Goal: Find specific page/section: Find specific page/section

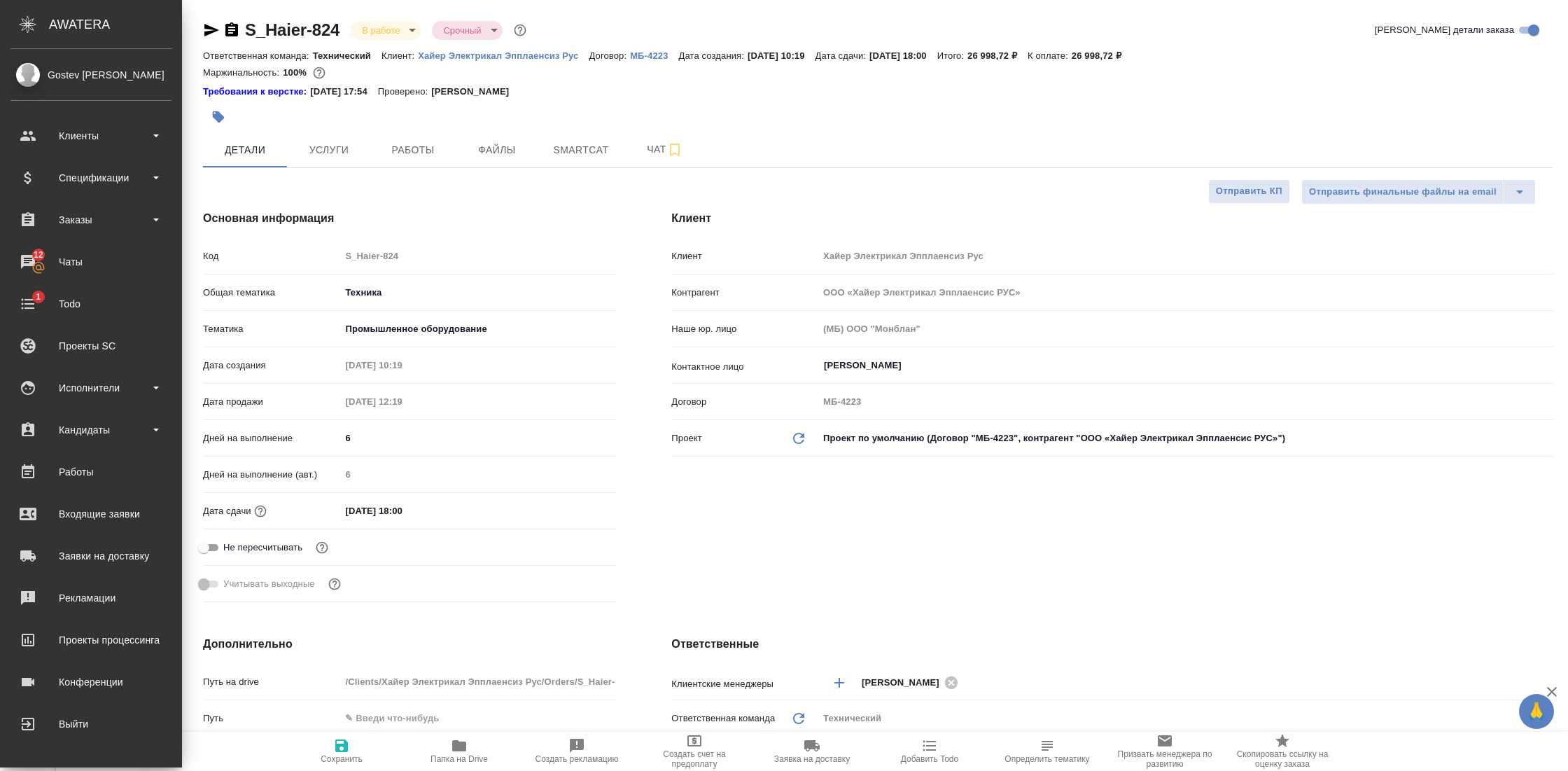
select select "RU"
click at [105, 396] on div "Исполнители" at bounding box center [91, 388] width 161 height 21
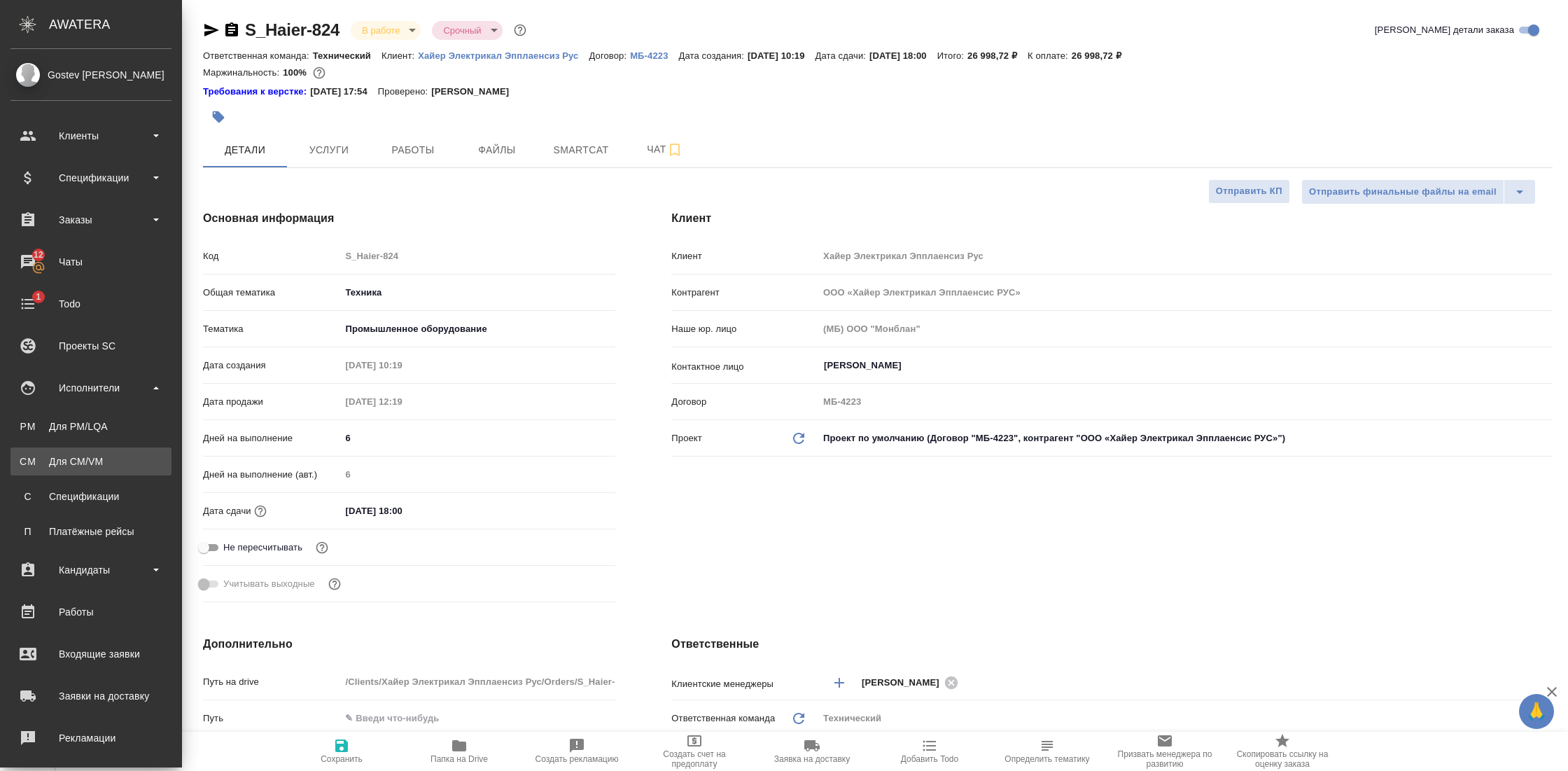
click at [90, 457] on div "Для CM/VM" at bounding box center [90, 461] width 147 height 14
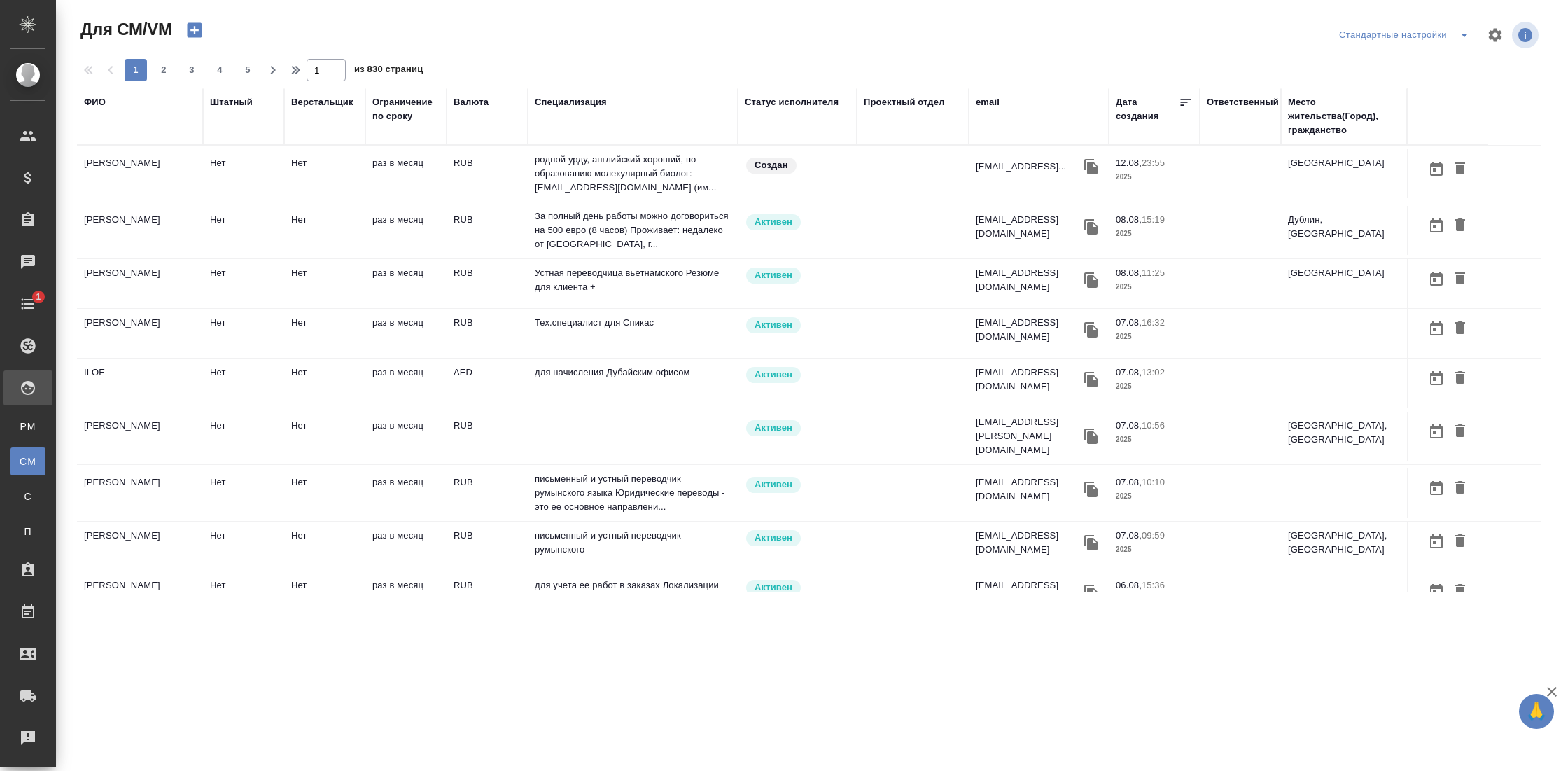
click at [100, 101] on div "ФИО" at bounding box center [95, 102] width 22 height 14
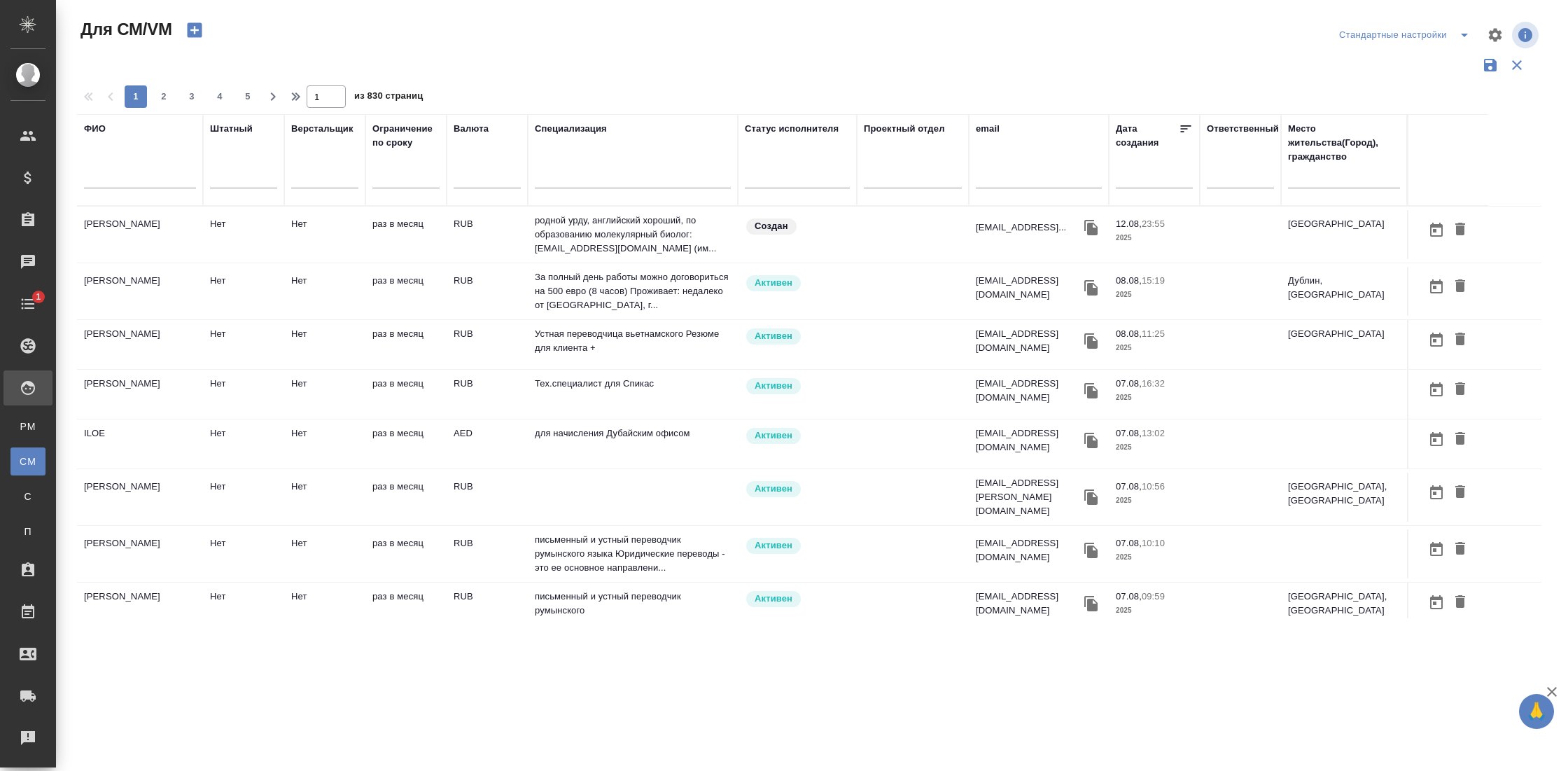
click at [129, 173] on input "text" at bounding box center [140, 179] width 112 height 17
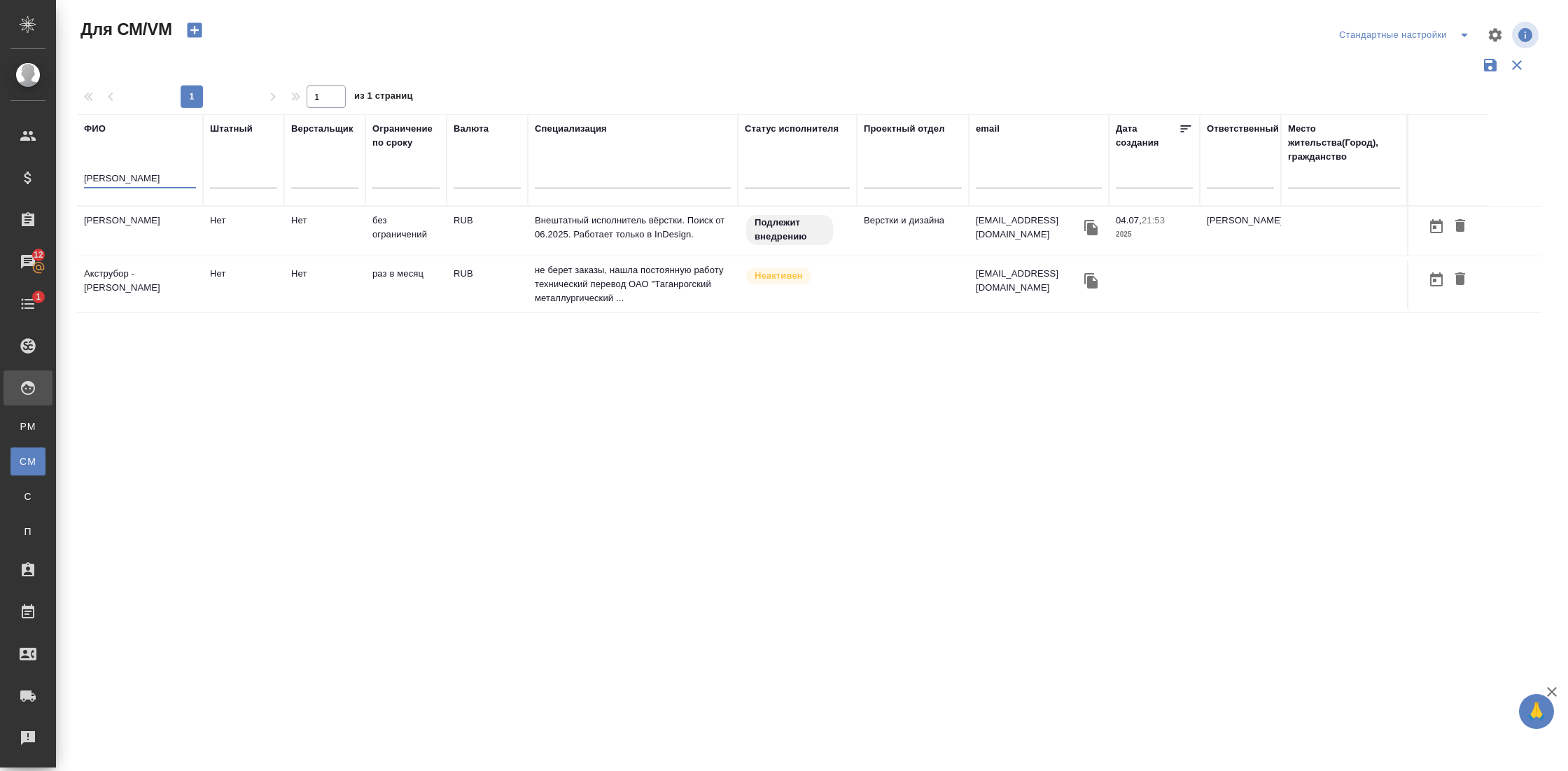
click at [110, 234] on td "Труфанов Владимир Иванович" at bounding box center [139, 231] width 126 height 49
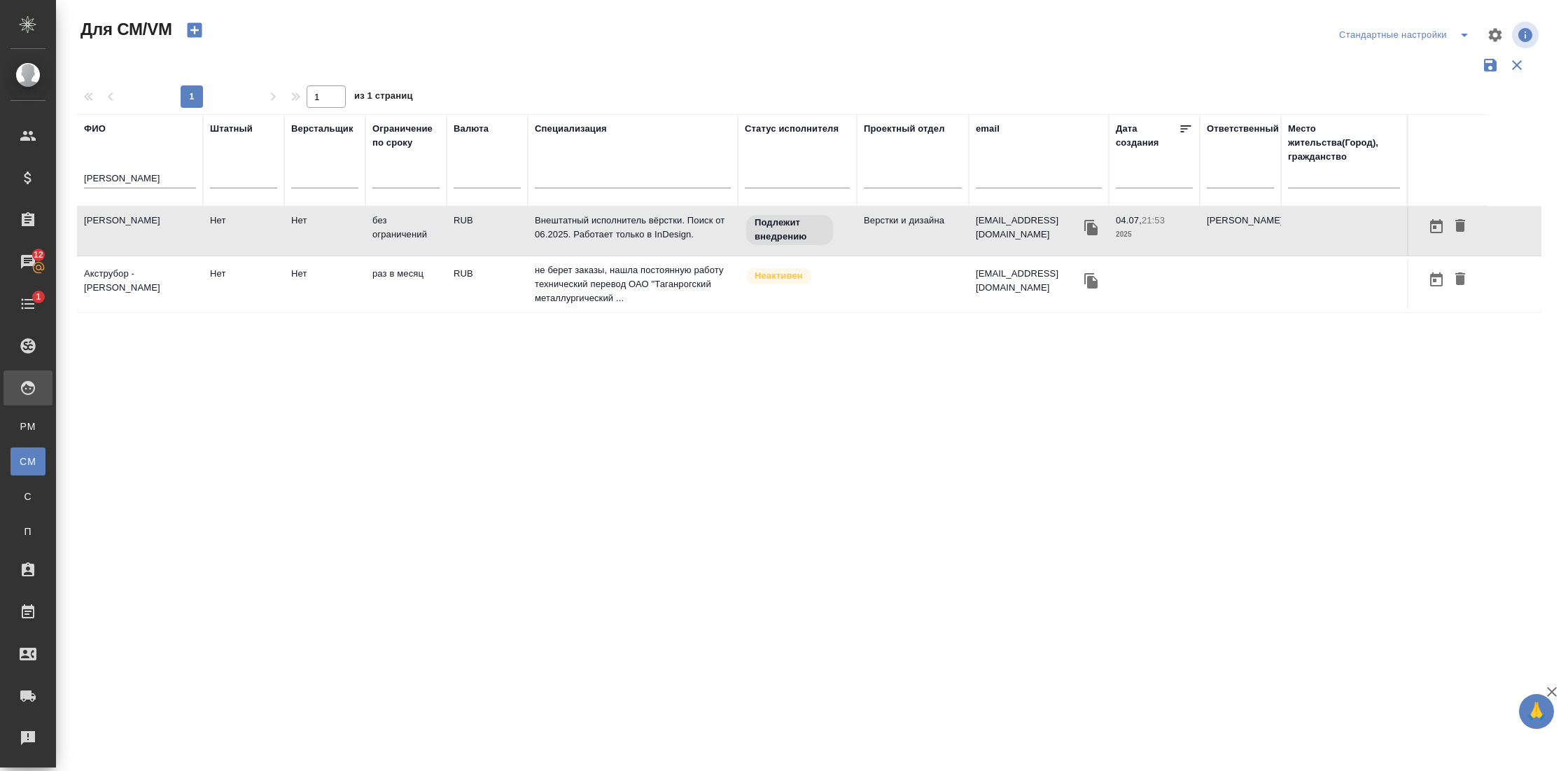
click at [110, 234] on td "Труфанов Владимир Иванович" at bounding box center [139, 231] width 126 height 49
click at [135, 185] on input "труфанов" at bounding box center [140, 179] width 112 height 17
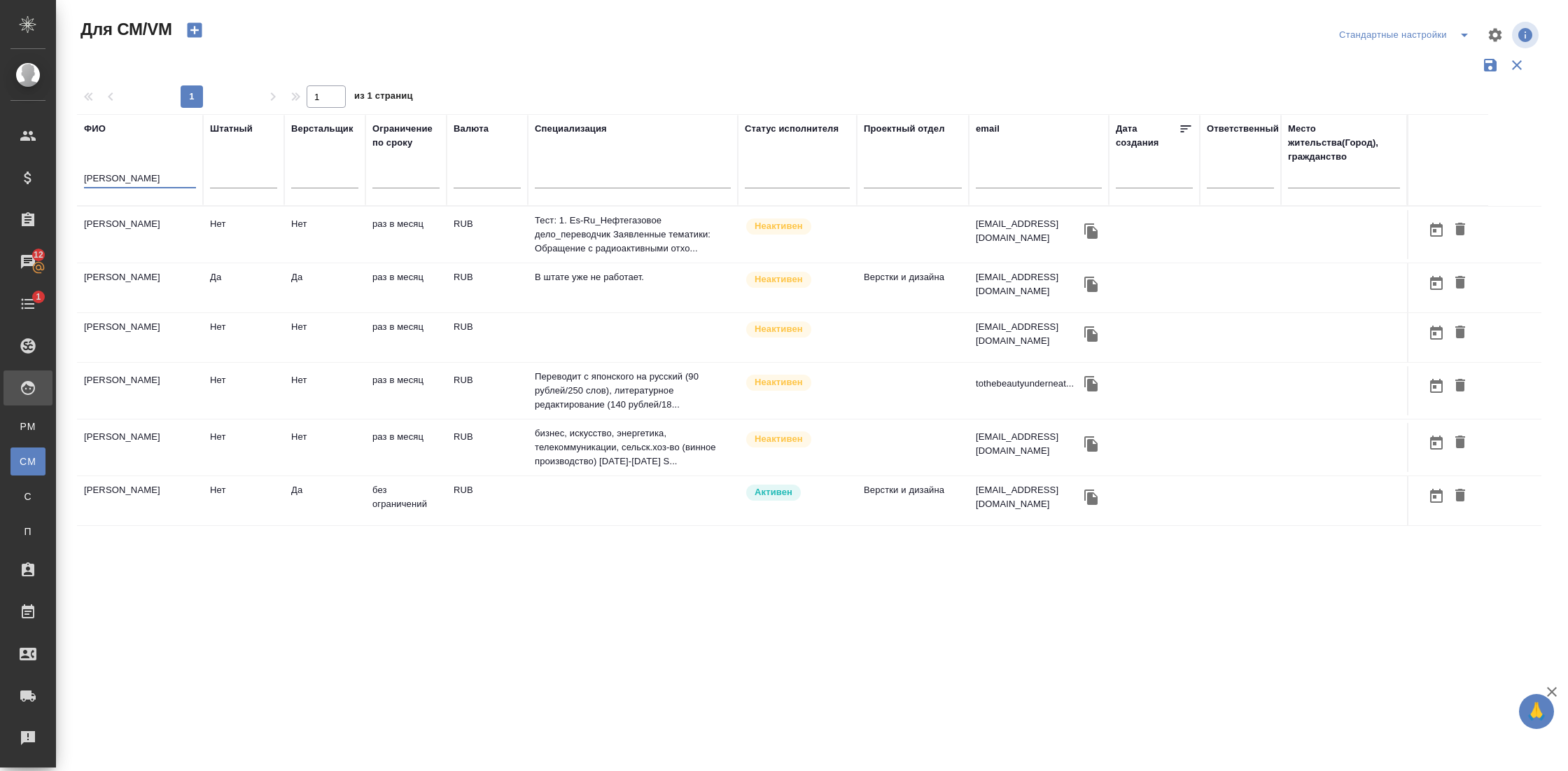
click at [142, 259] on td "Труш Максим" at bounding box center [139, 235] width 126 height 49
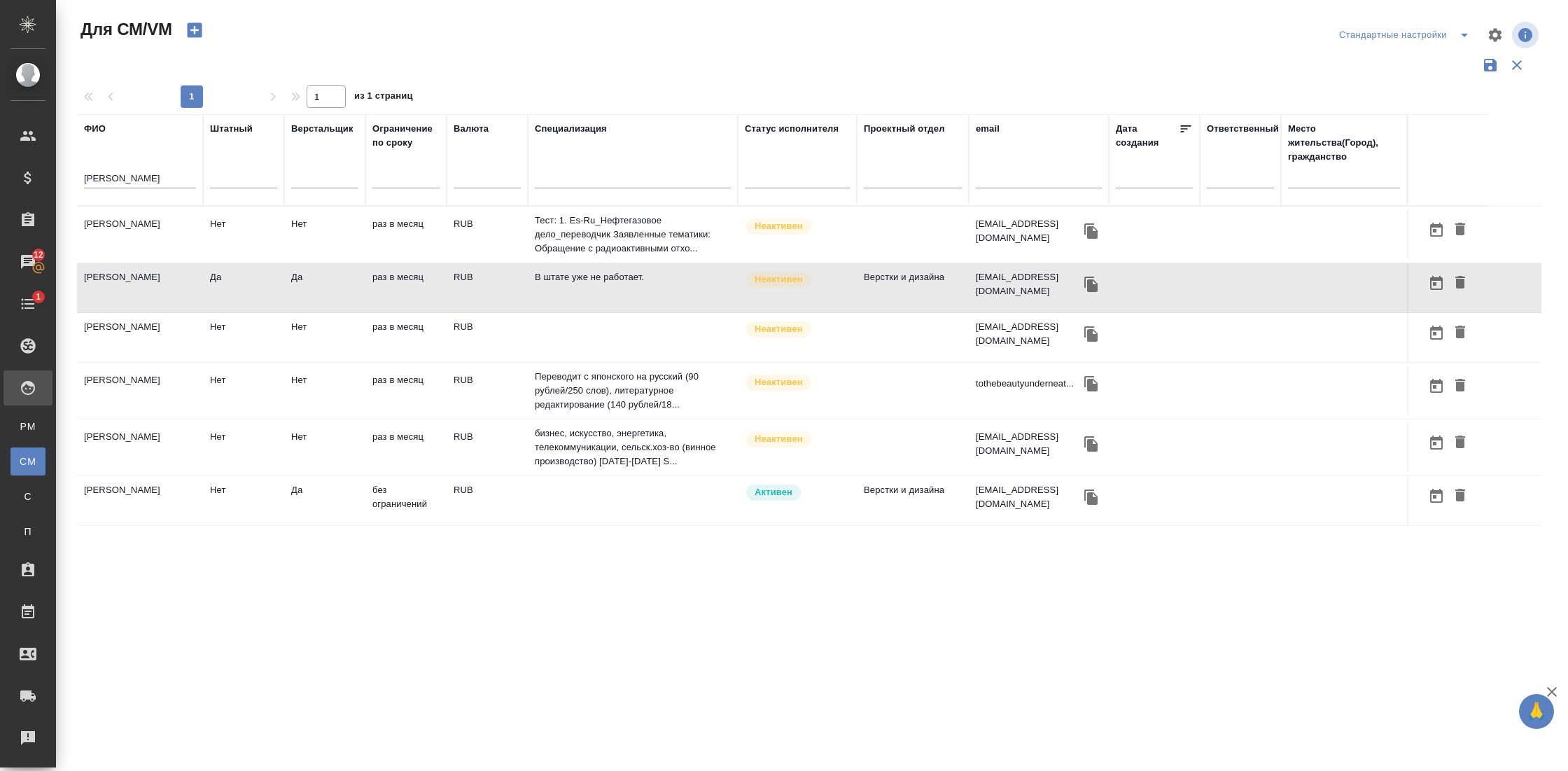
click at [142, 259] on td "Труш Максим" at bounding box center [139, 235] width 126 height 49
click at [105, 259] on td "Труш Максим Александрович" at bounding box center [139, 235] width 126 height 49
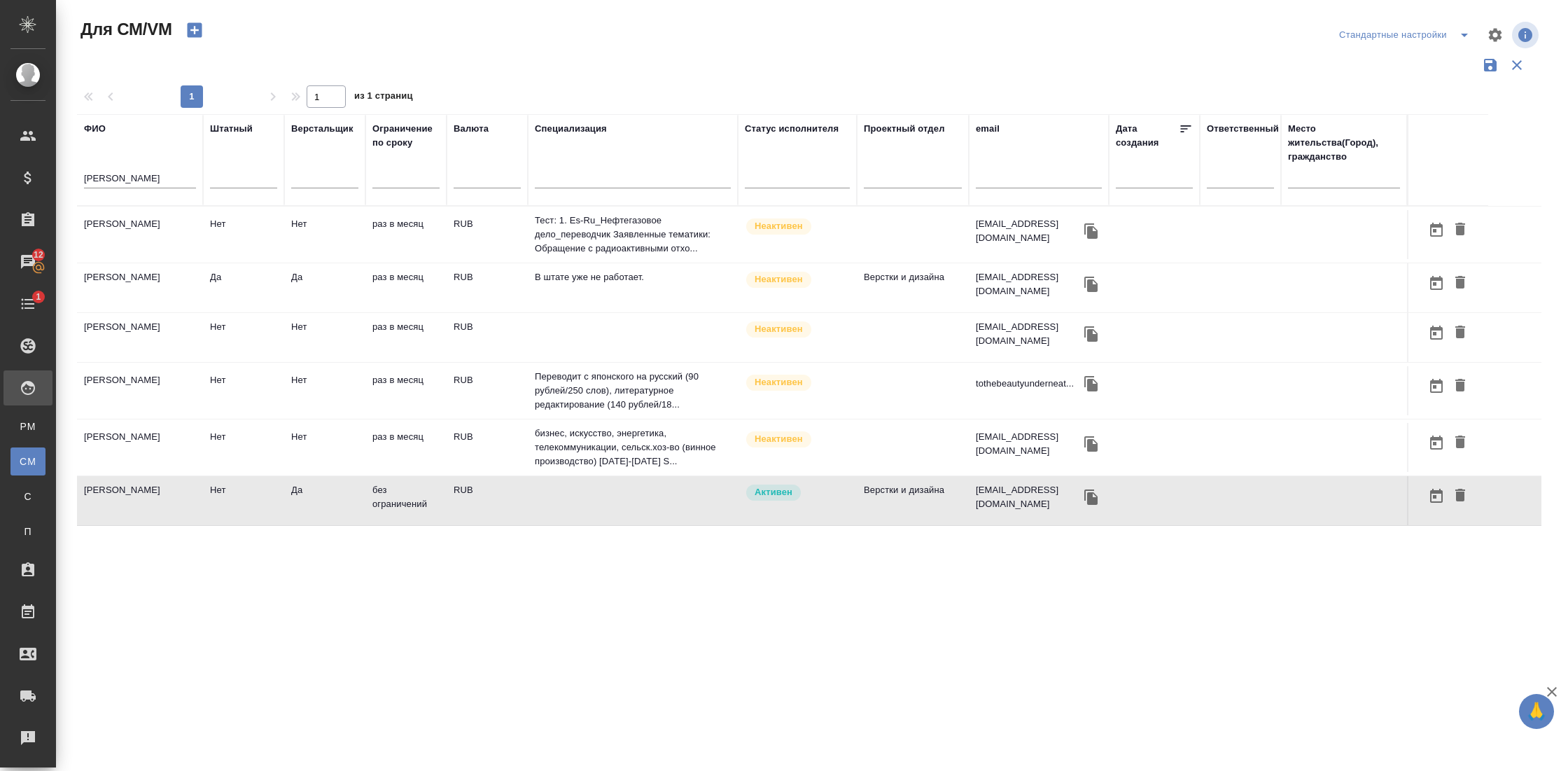
click at [105, 259] on td "Труш Максим Александрович" at bounding box center [139, 235] width 126 height 49
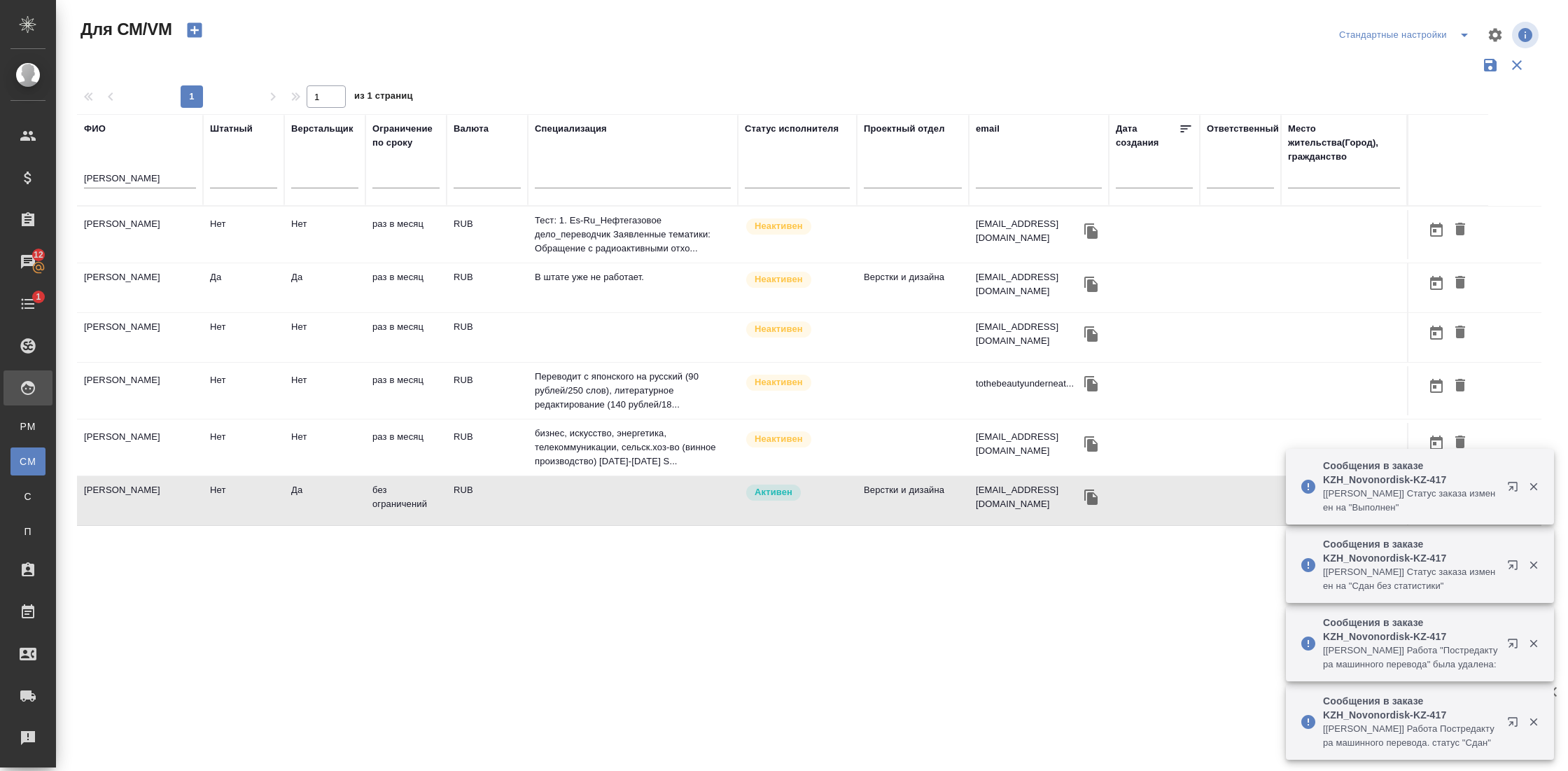
click at [149, 183] on input "труш" at bounding box center [140, 179] width 112 height 17
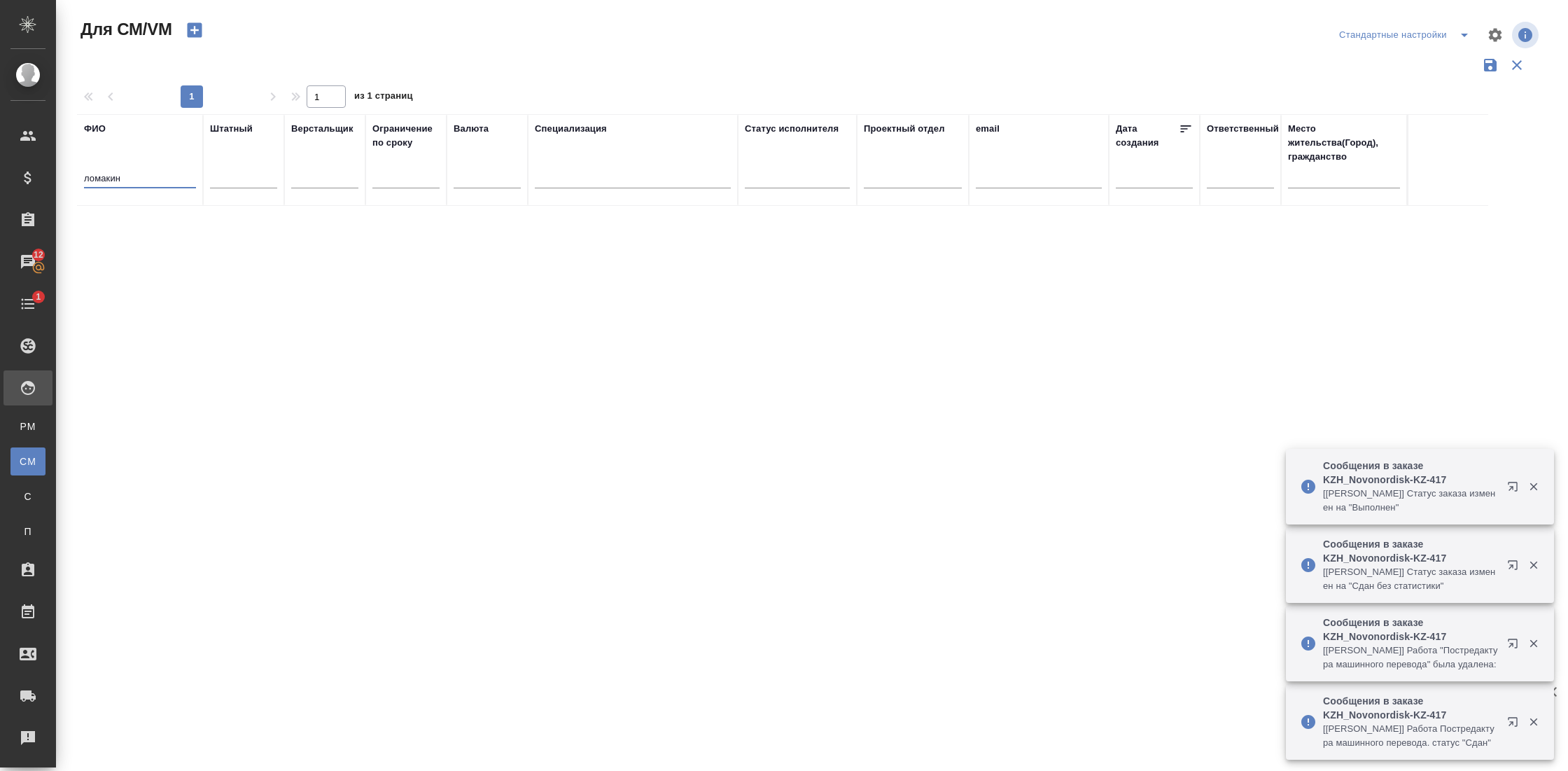
type input "ломакин"
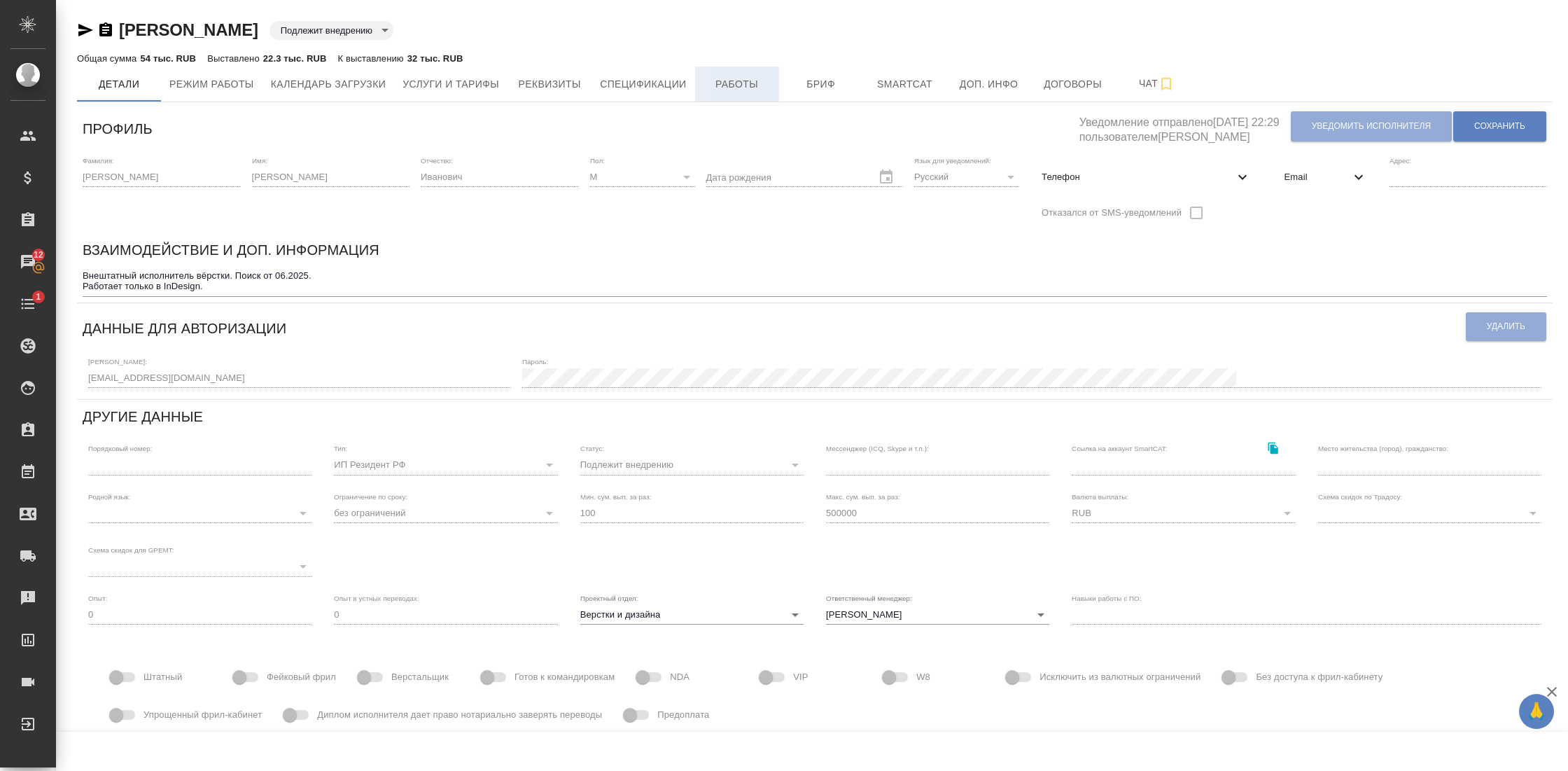
click at [725, 78] on span "Работы" at bounding box center [737, 84] width 67 height 17
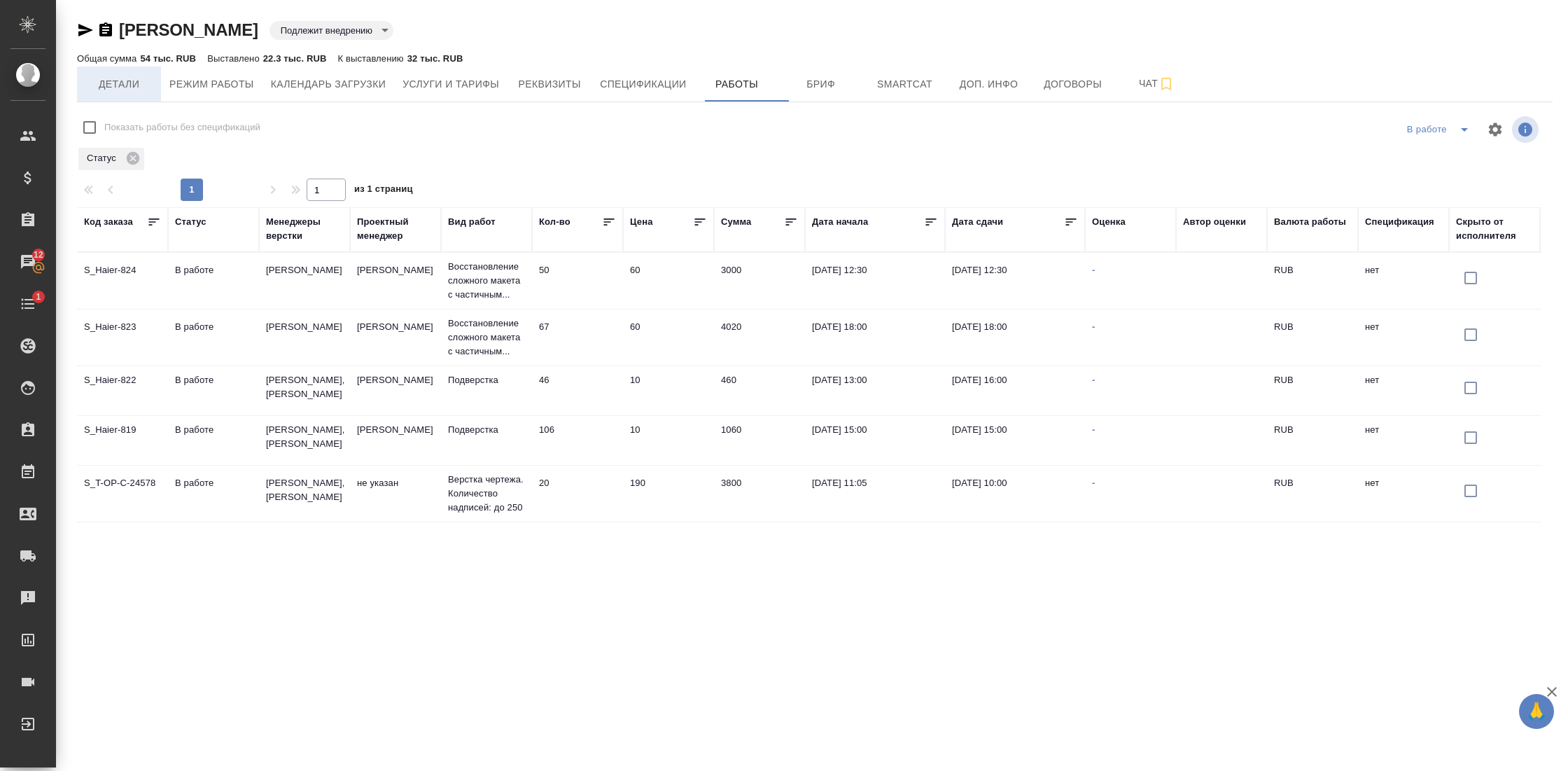
click at [121, 89] on span "Детали" at bounding box center [119, 84] width 67 height 17
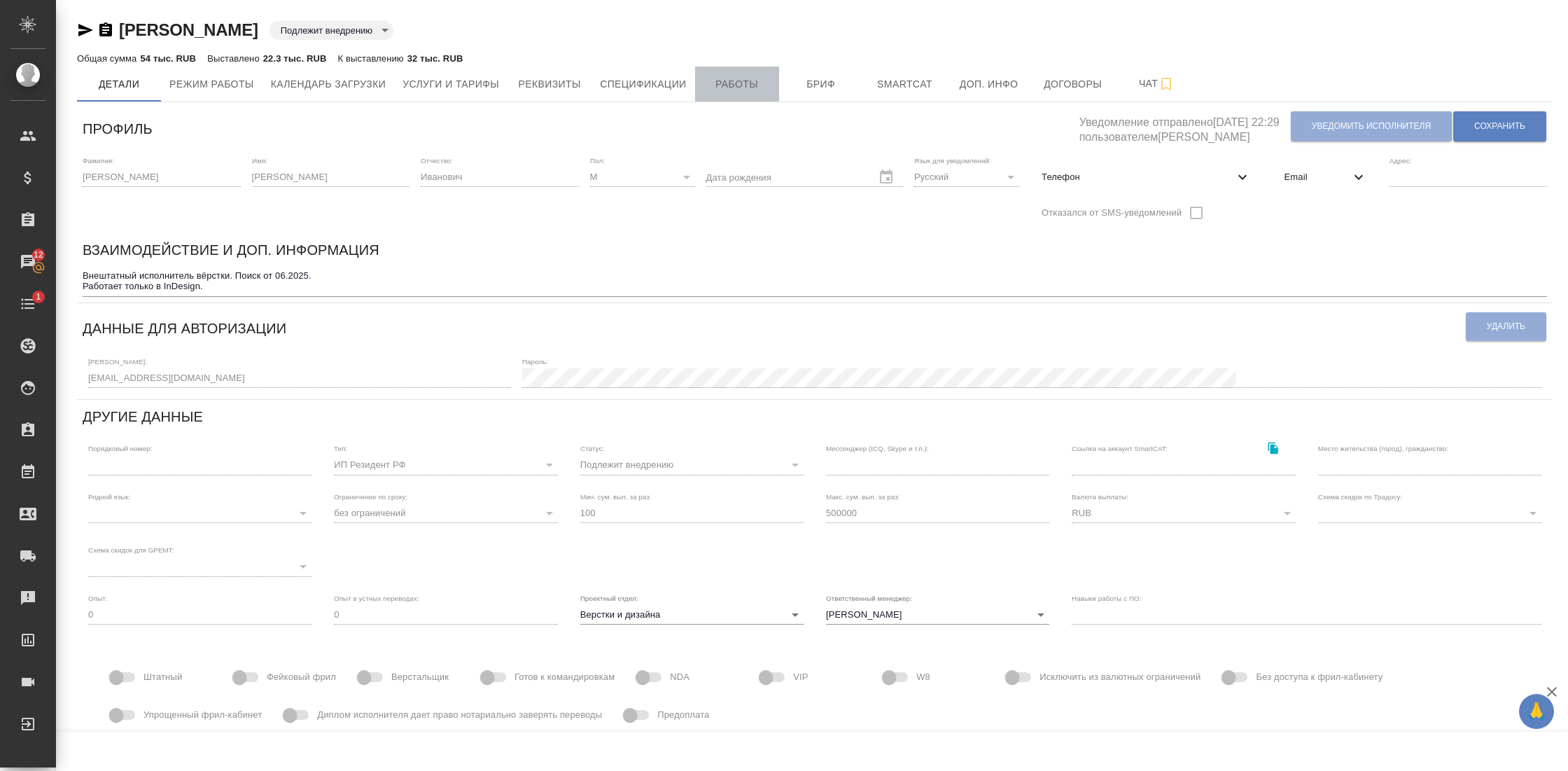
click at [711, 80] on button "Работы" at bounding box center [737, 84] width 84 height 35
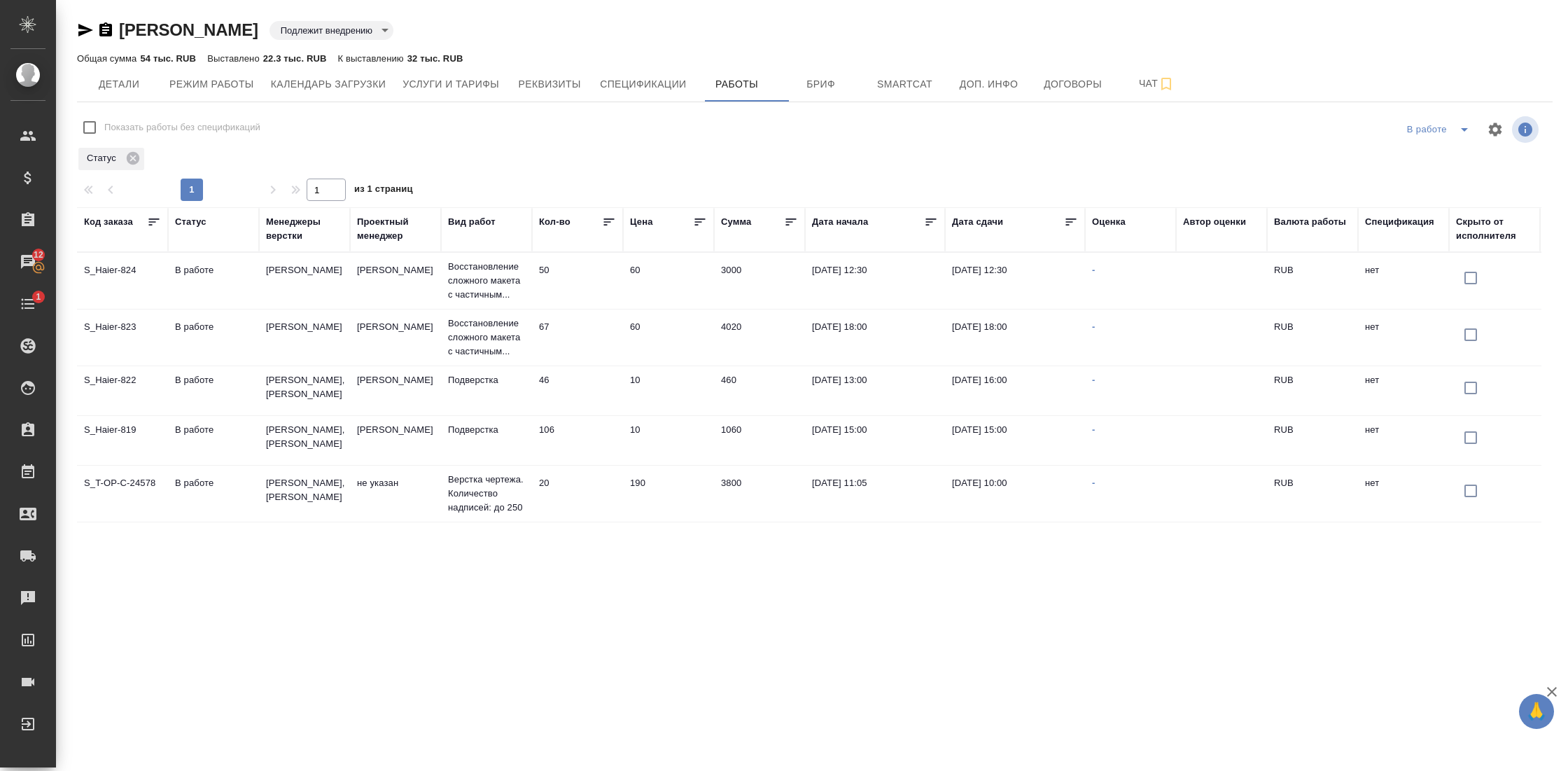
checkbox input "false"
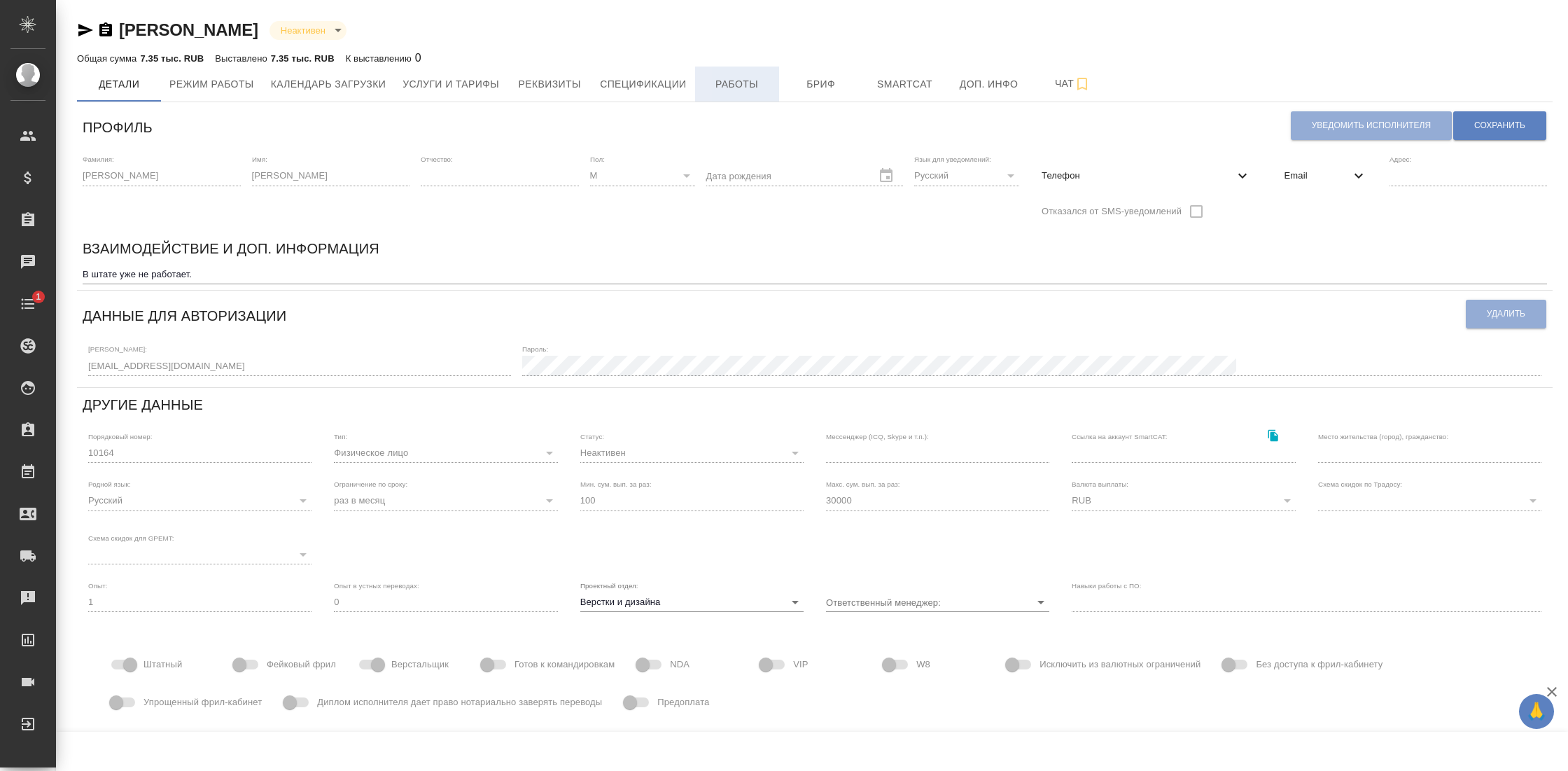
click at [771, 87] on span "Работы" at bounding box center [737, 84] width 67 height 17
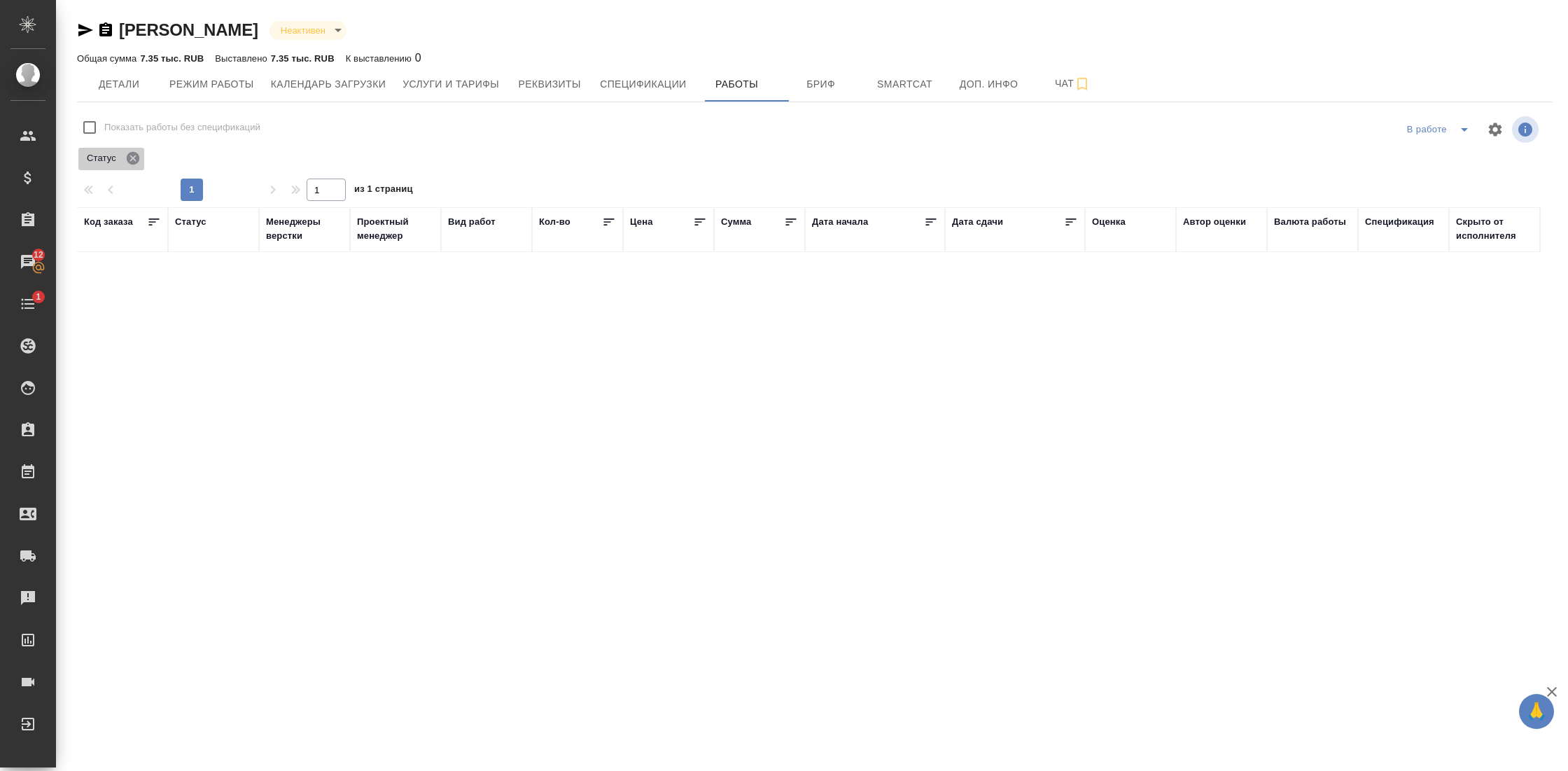
click at [133, 155] on icon at bounding box center [133, 158] width 13 height 13
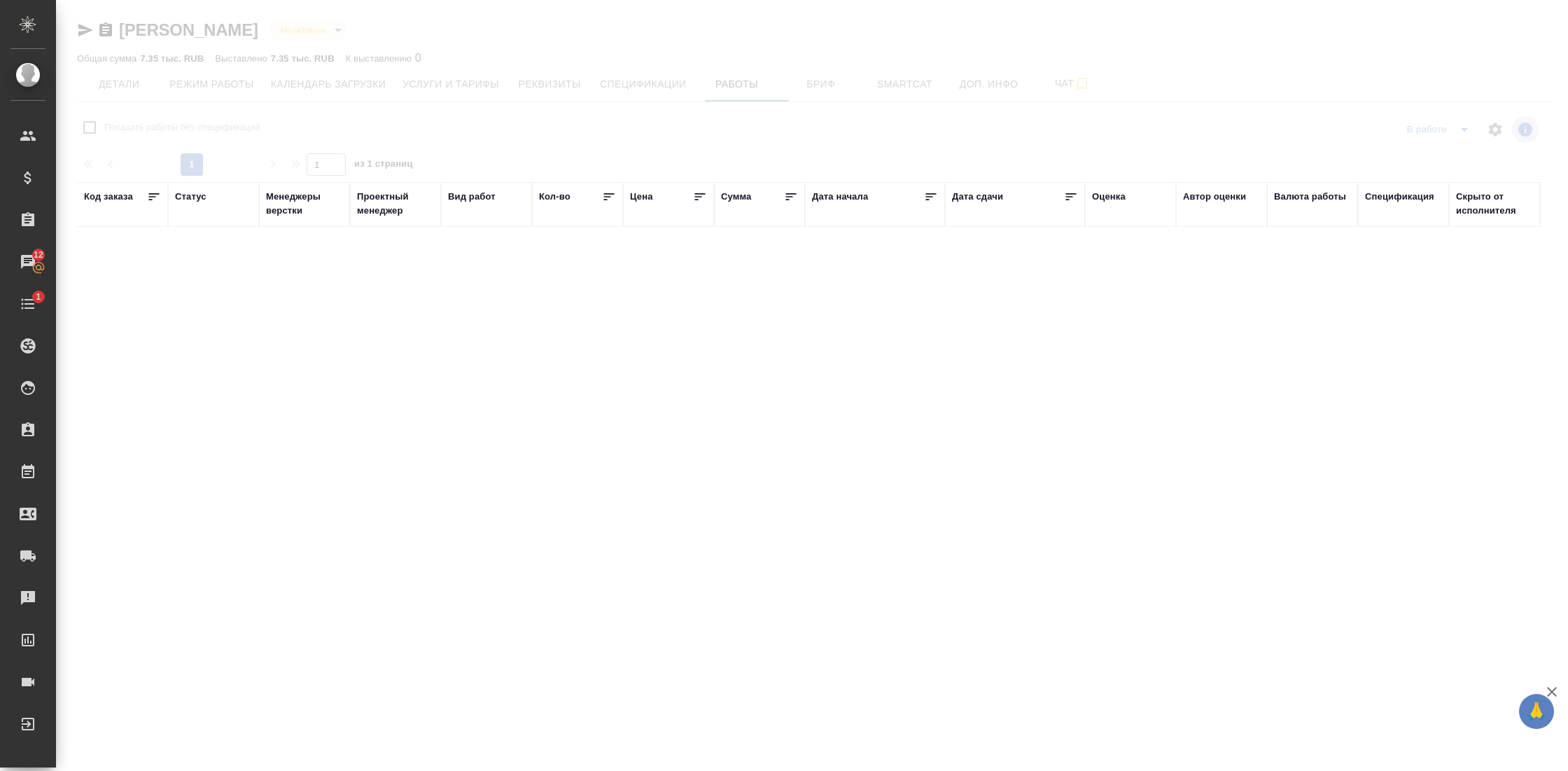
checkbox input "false"
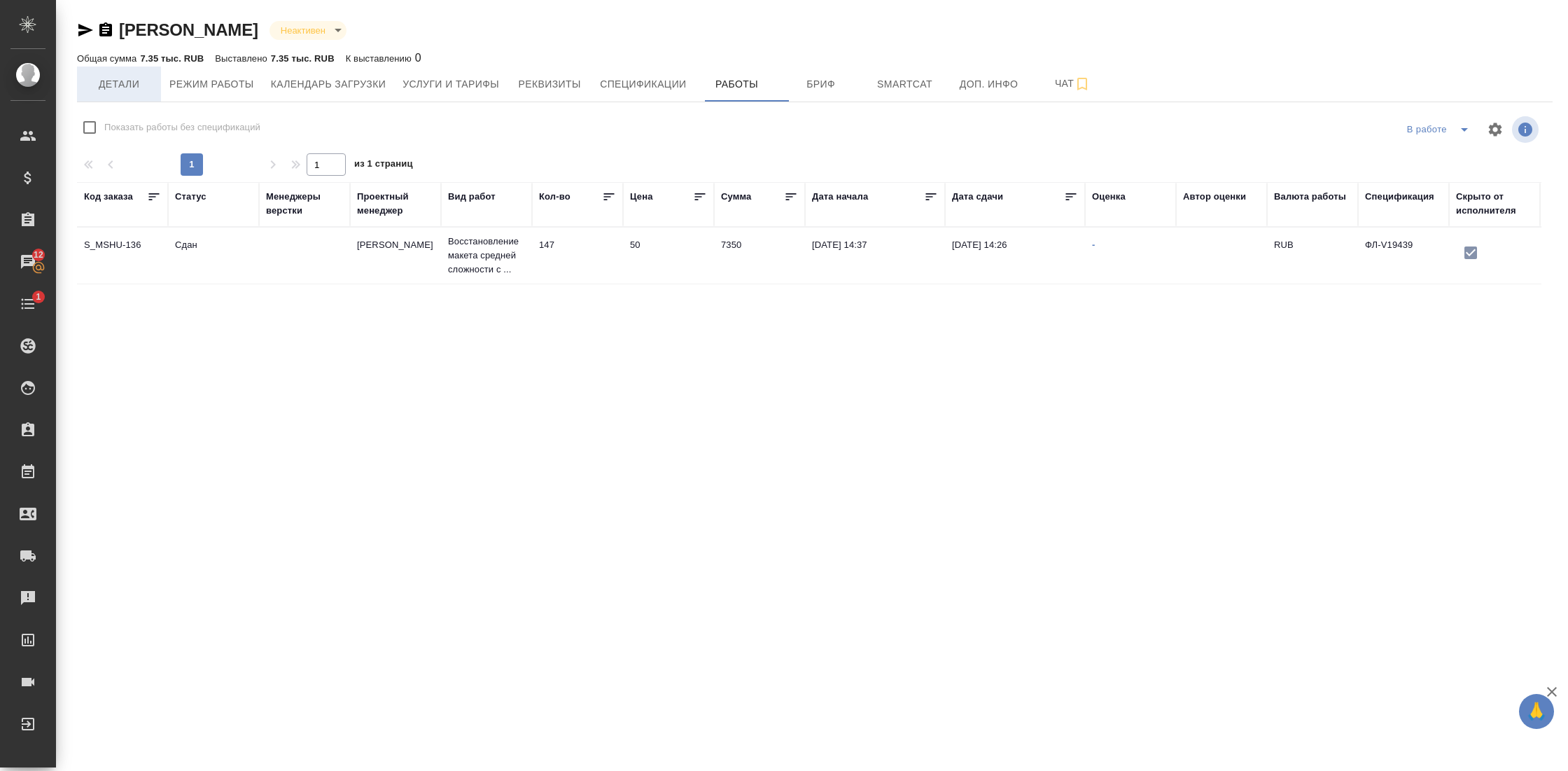
click at [104, 86] on span "Детали" at bounding box center [119, 84] width 67 height 17
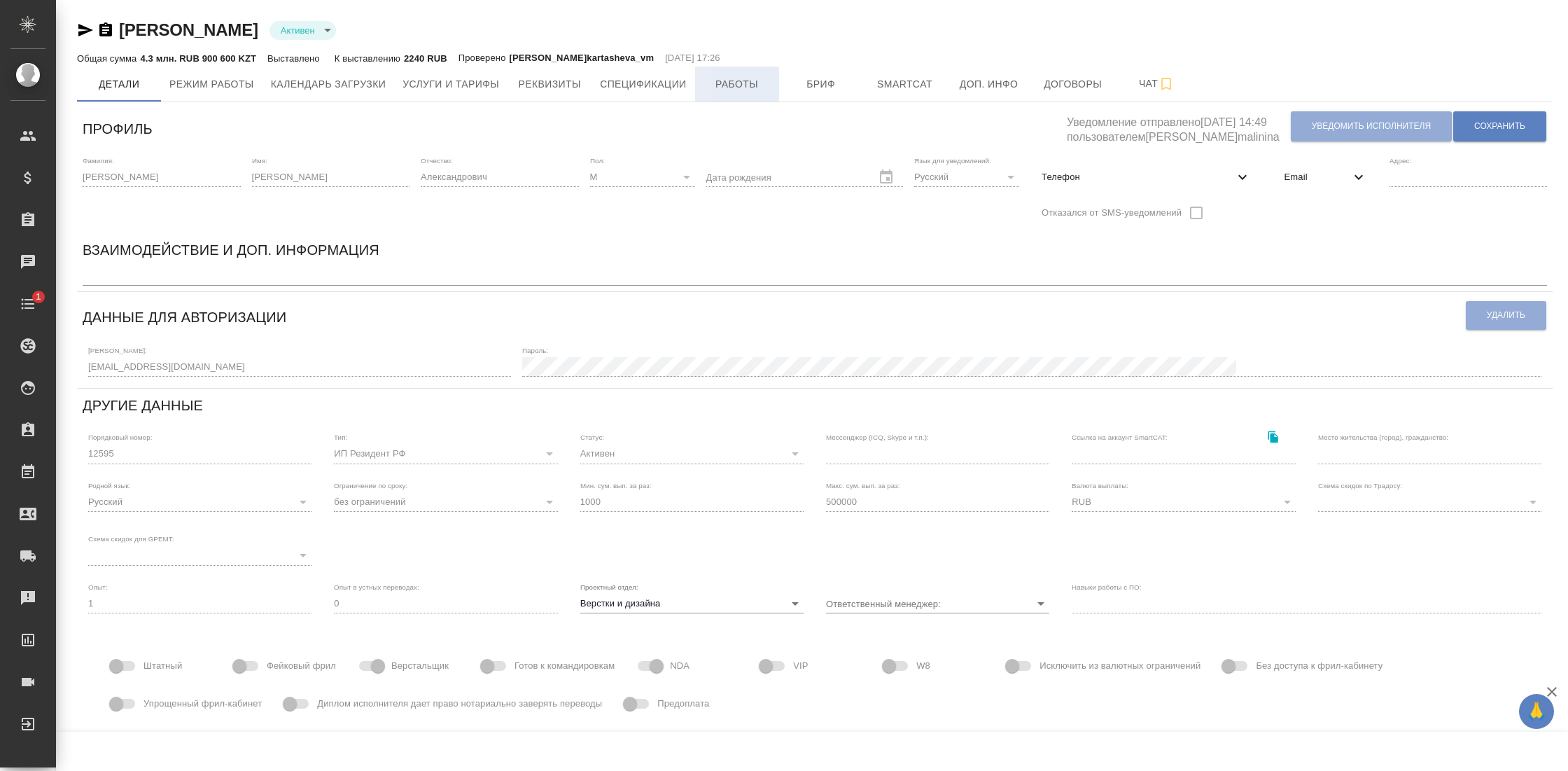
click at [737, 79] on span "Работы" at bounding box center [737, 84] width 67 height 17
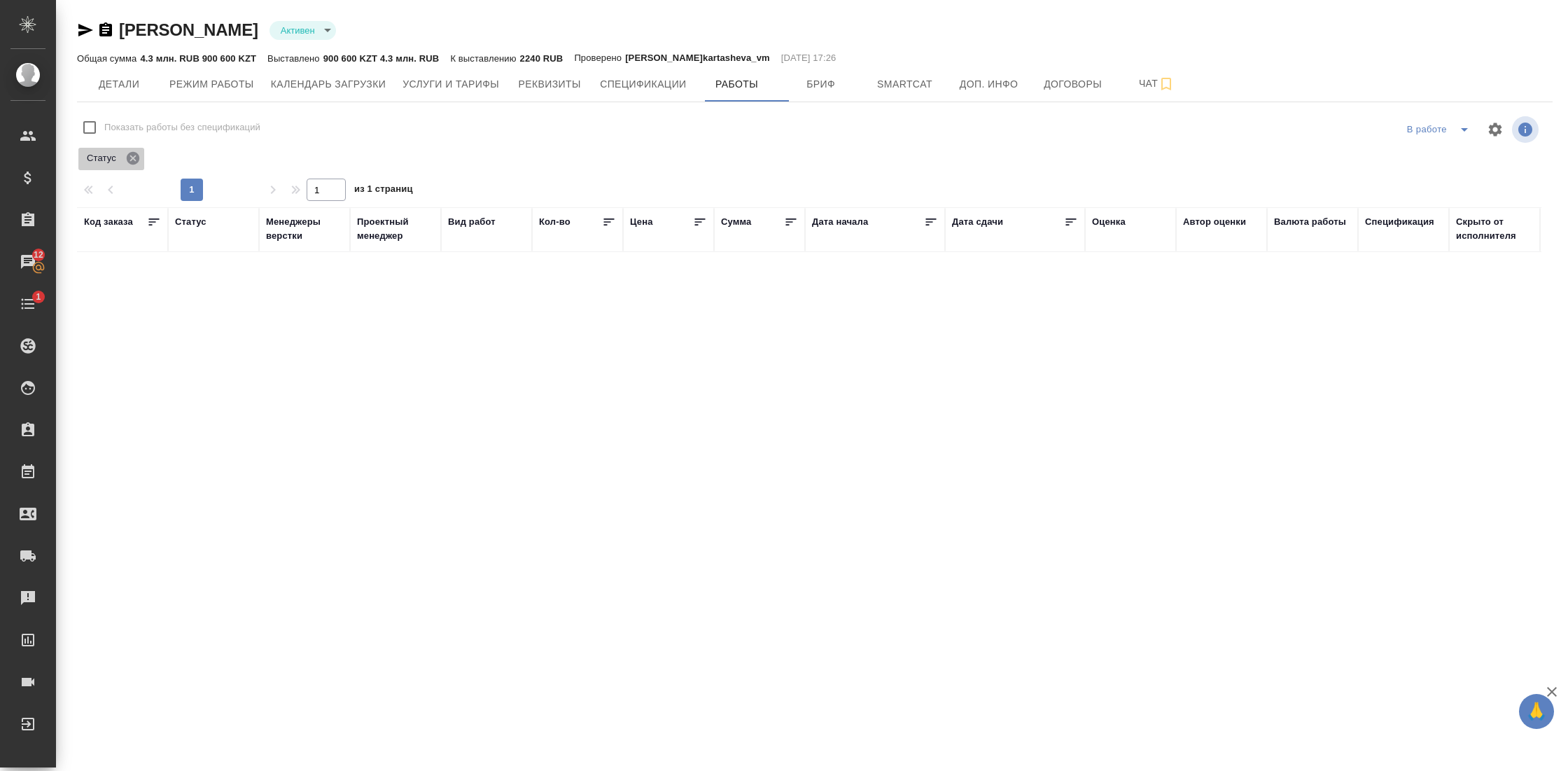
click at [133, 160] on icon at bounding box center [133, 158] width 13 height 13
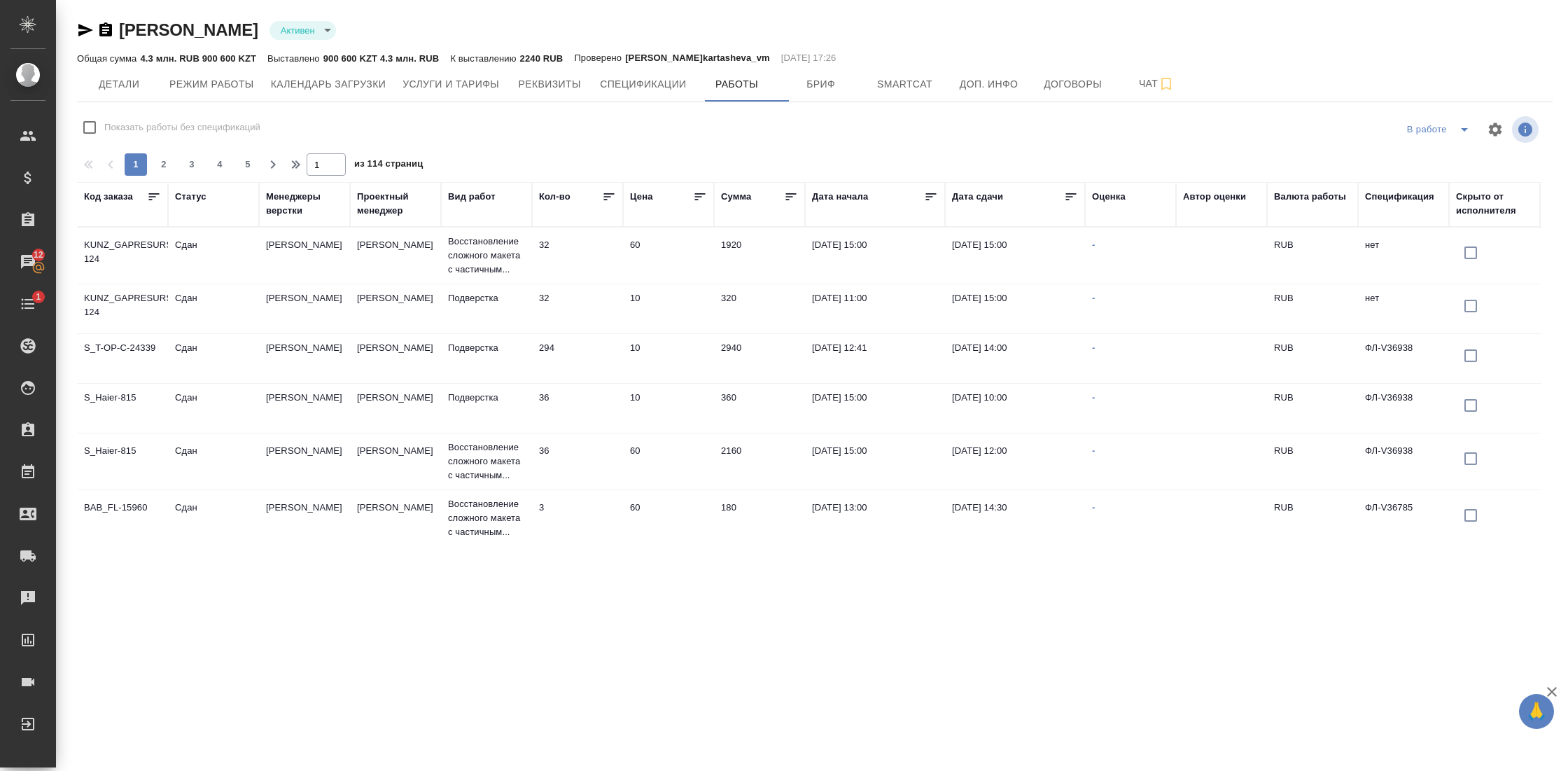
click at [1076, 200] on icon at bounding box center [1071, 196] width 14 height 14
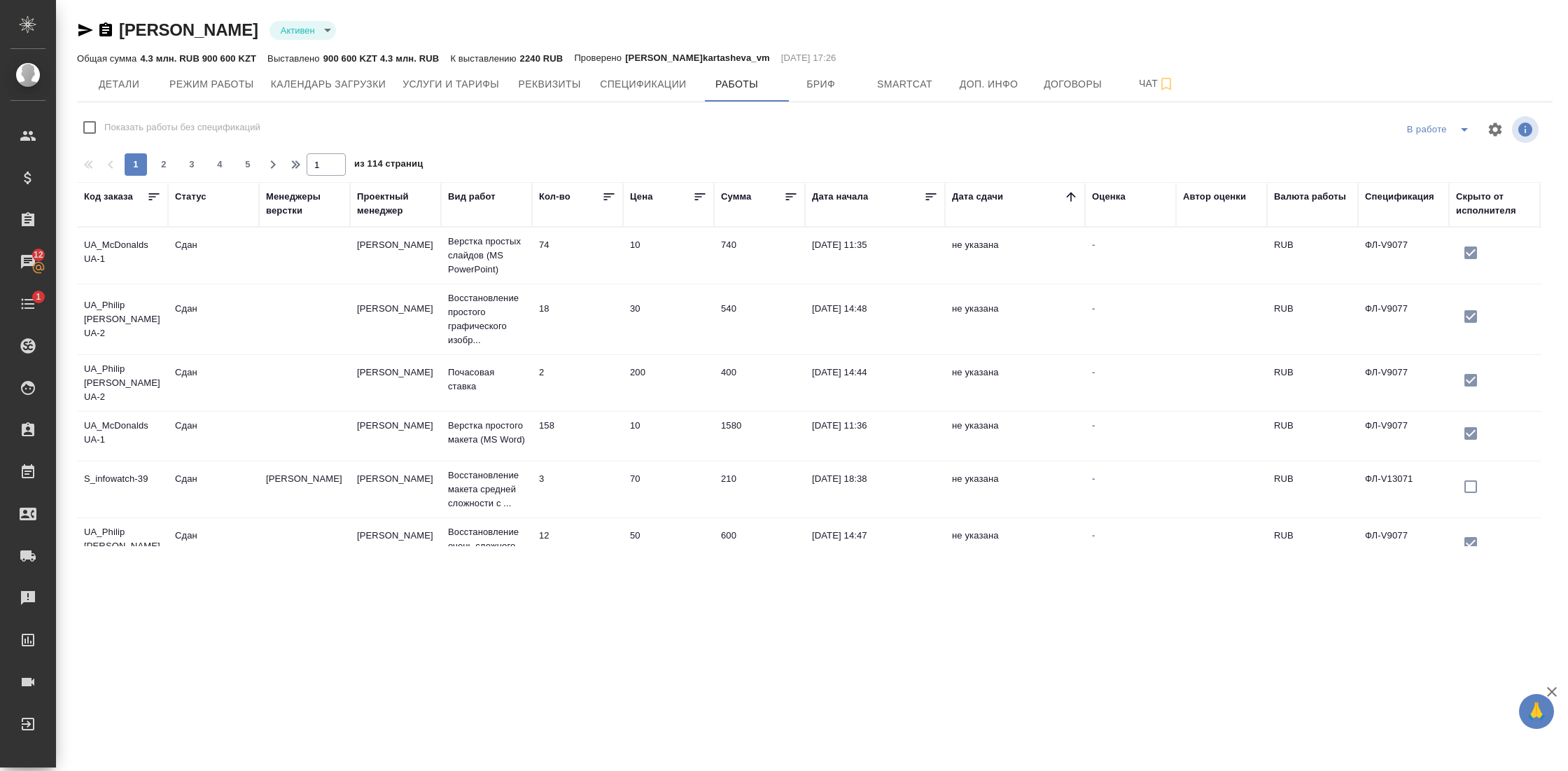
click at [1076, 198] on icon at bounding box center [1071, 196] width 14 height 14
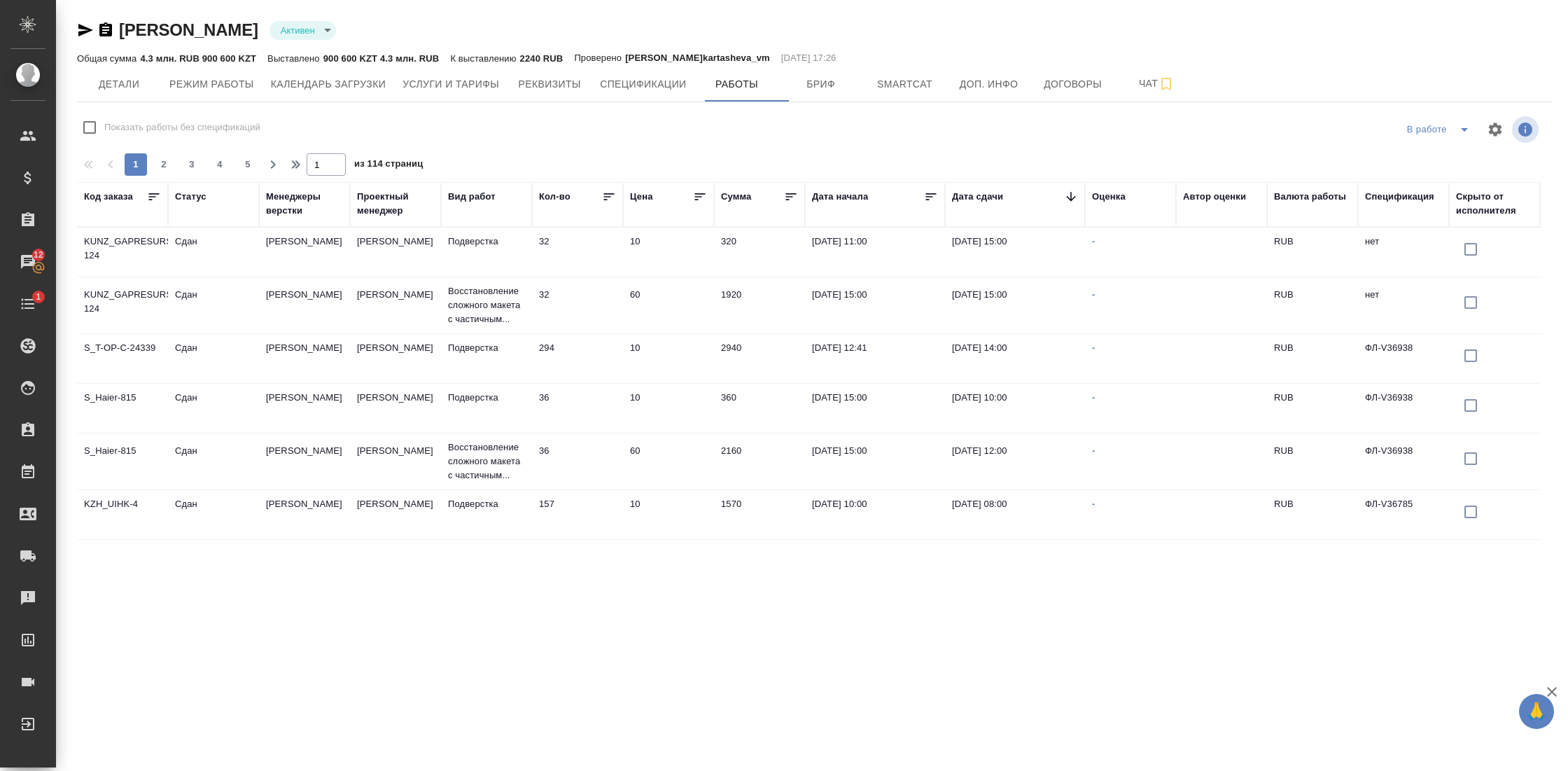
click at [204, 207] on div "Статус" at bounding box center [213, 204] width 77 height 29
click at [203, 203] on div "Статус" at bounding box center [191, 196] width 31 height 14
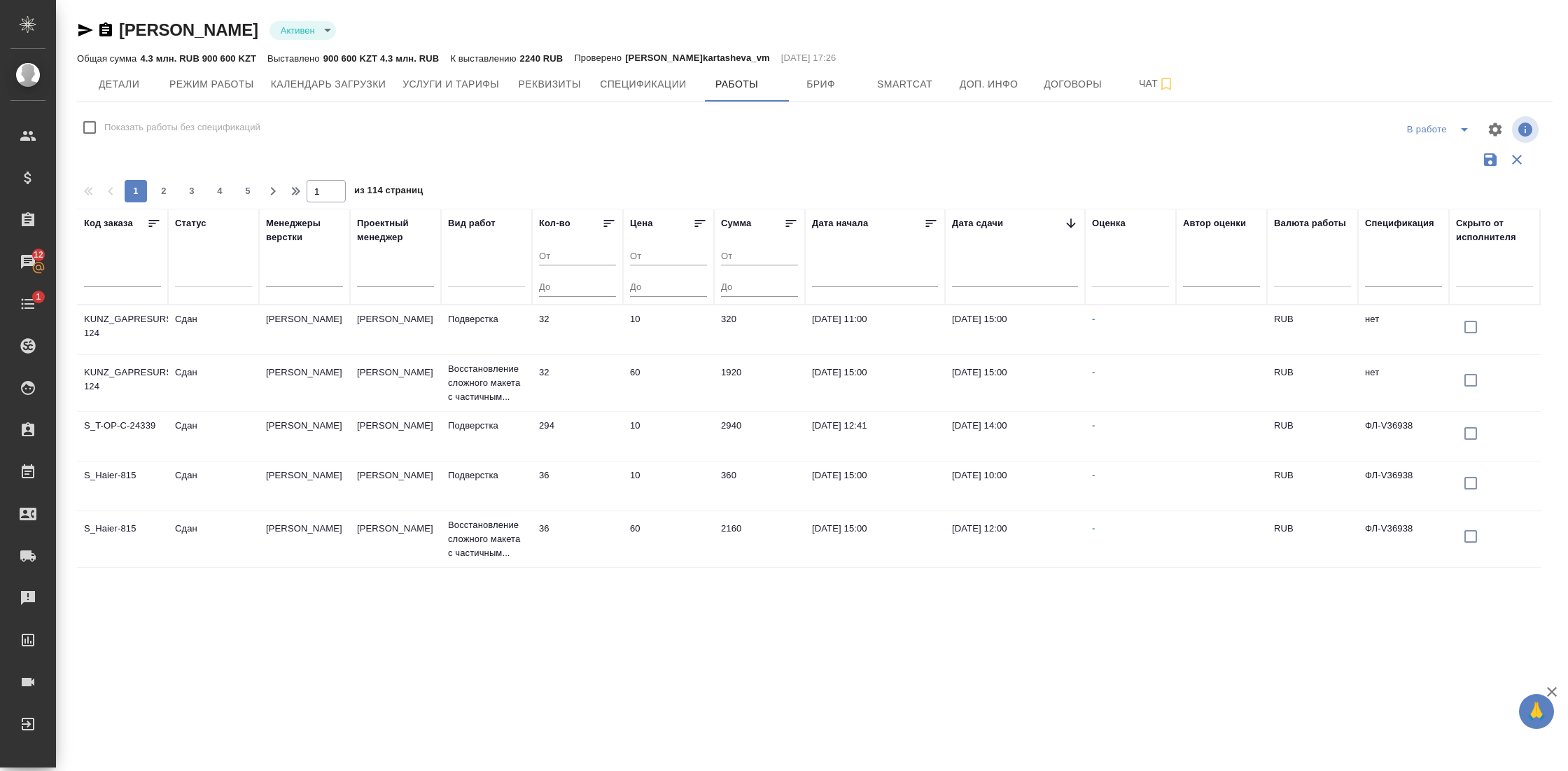
click at [214, 271] on div at bounding box center [213, 273] width 77 height 20
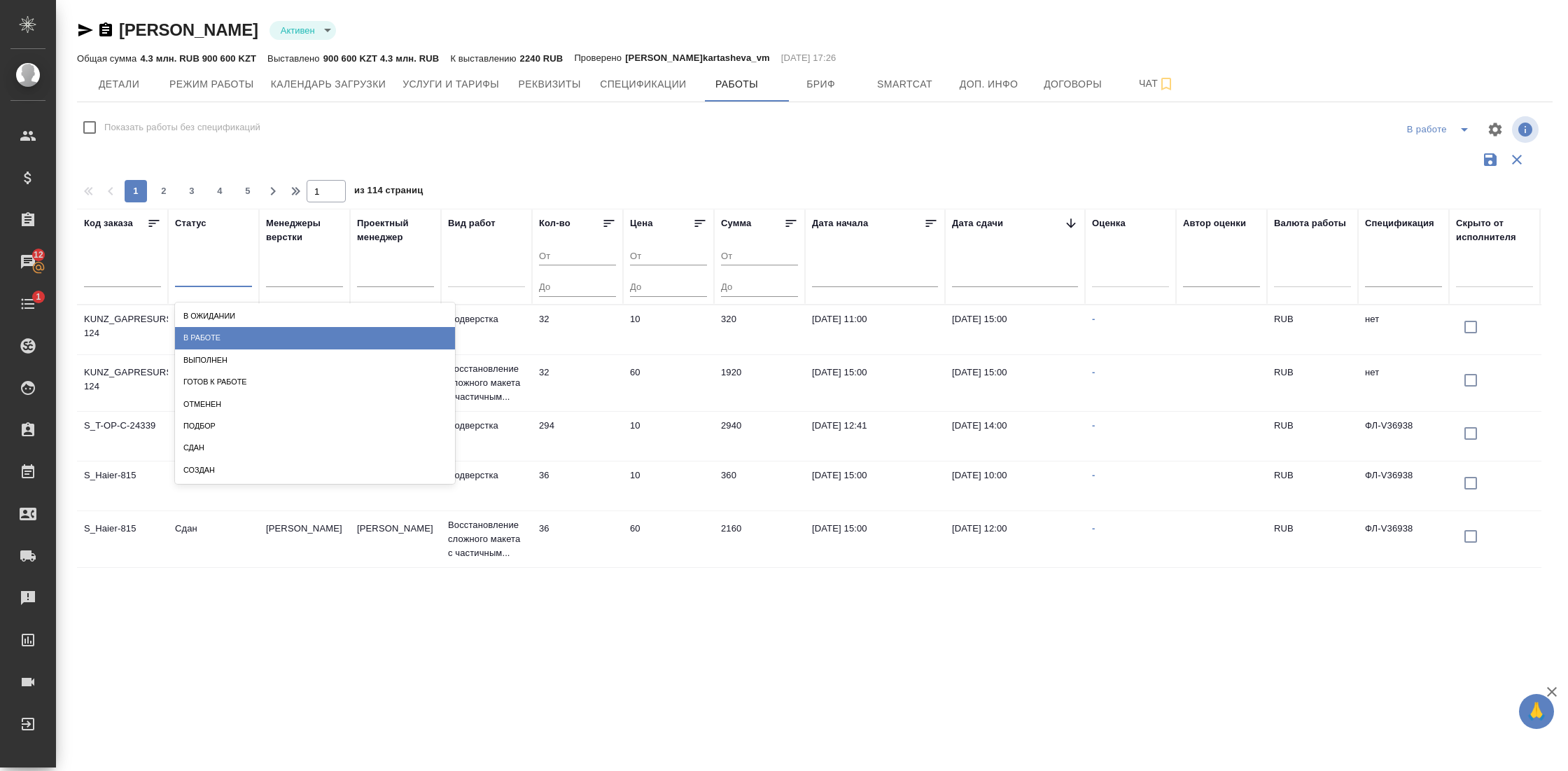
click at [235, 333] on div "В работе" at bounding box center [315, 337] width 280 height 22
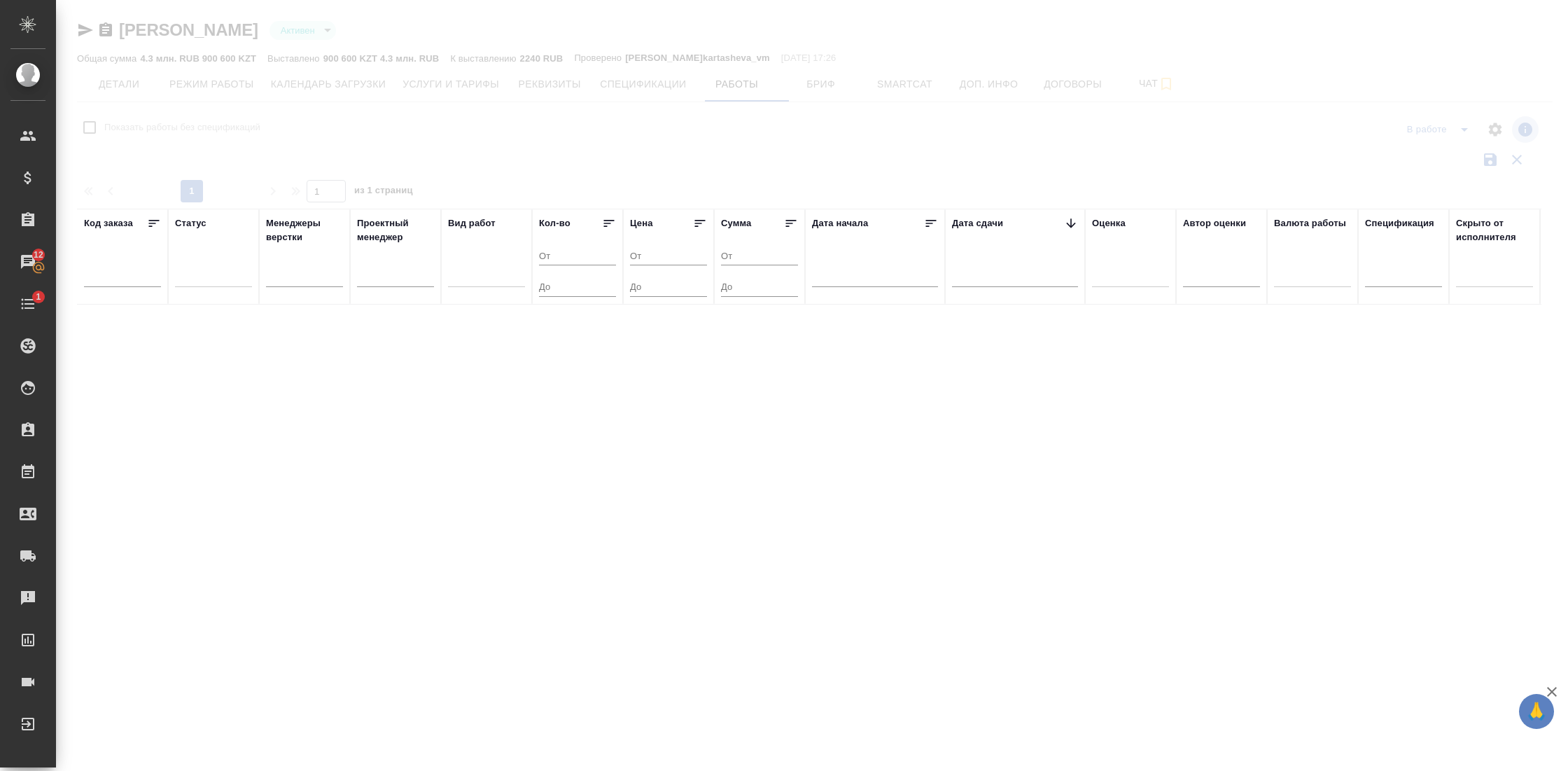
checkbox input "false"
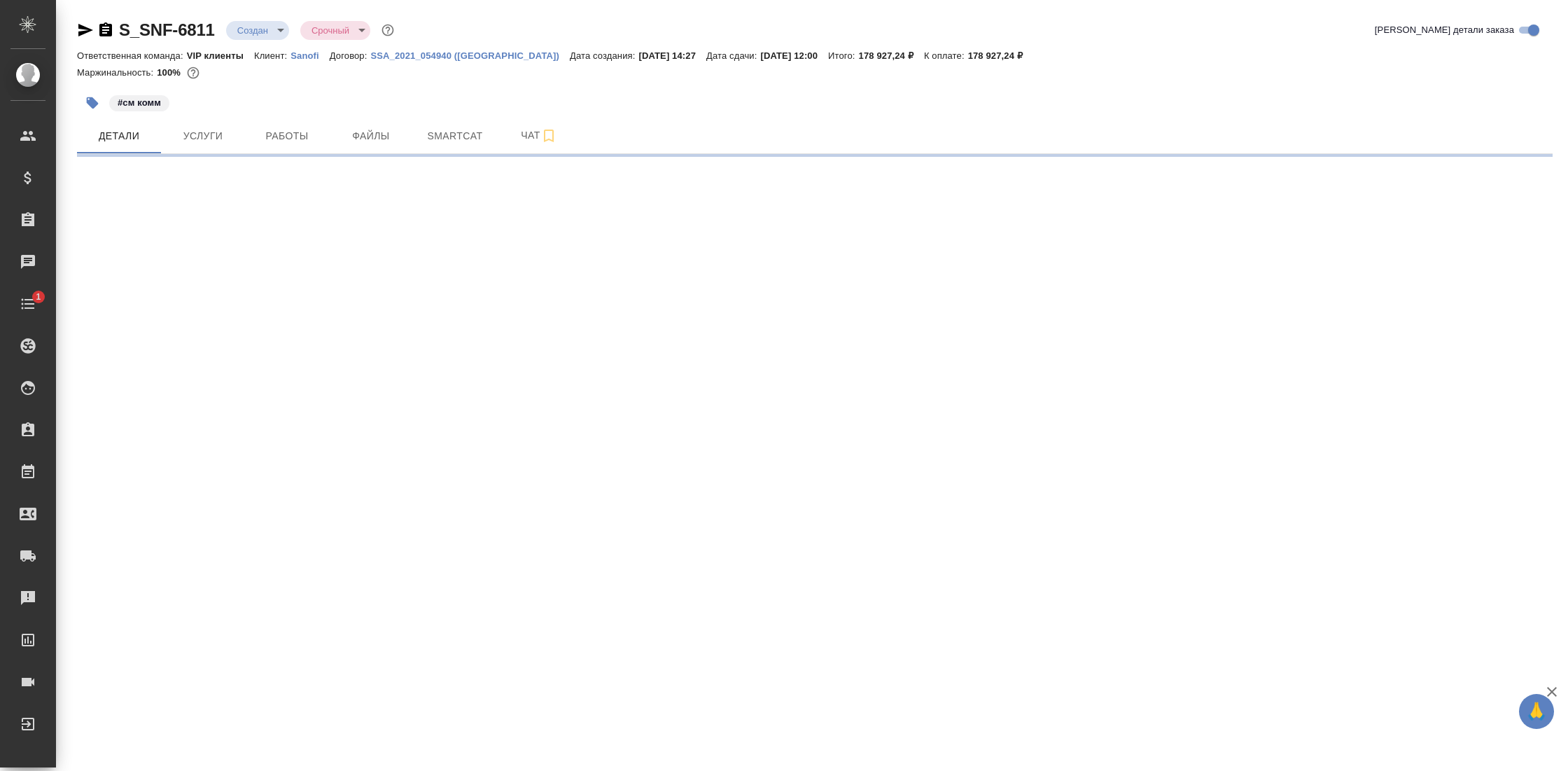
select select "RU"
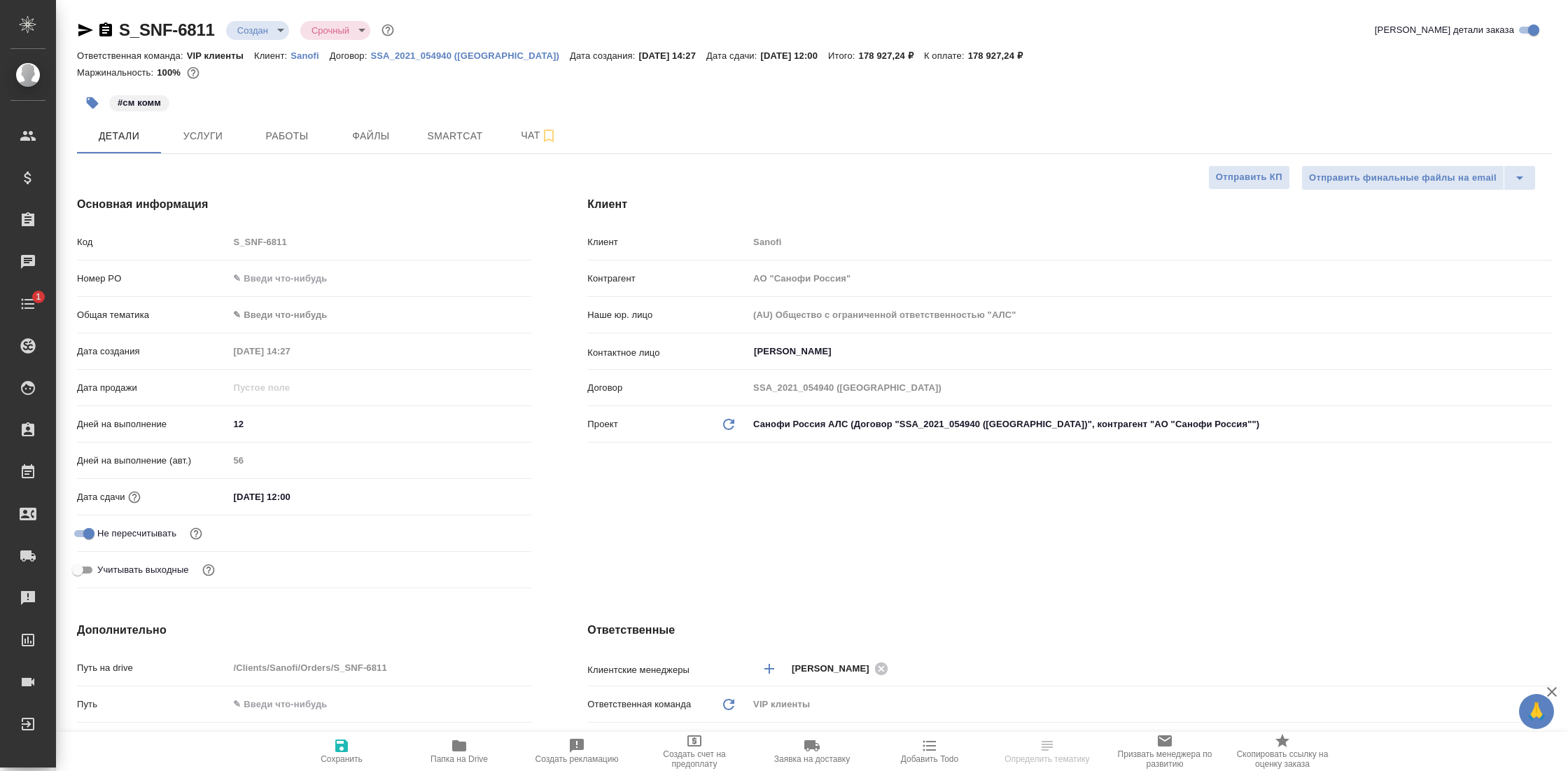
type textarea "x"
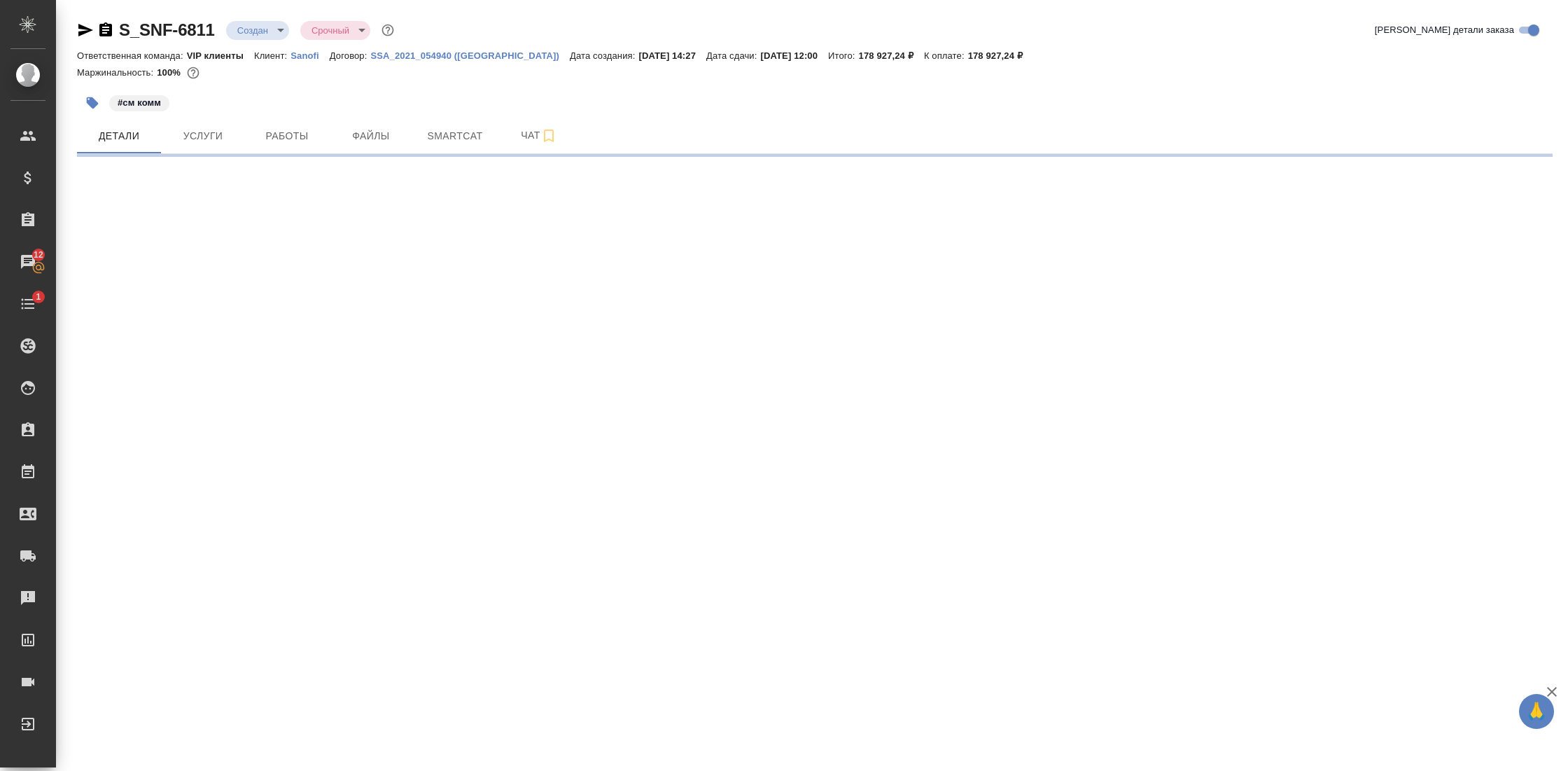
select select "RU"
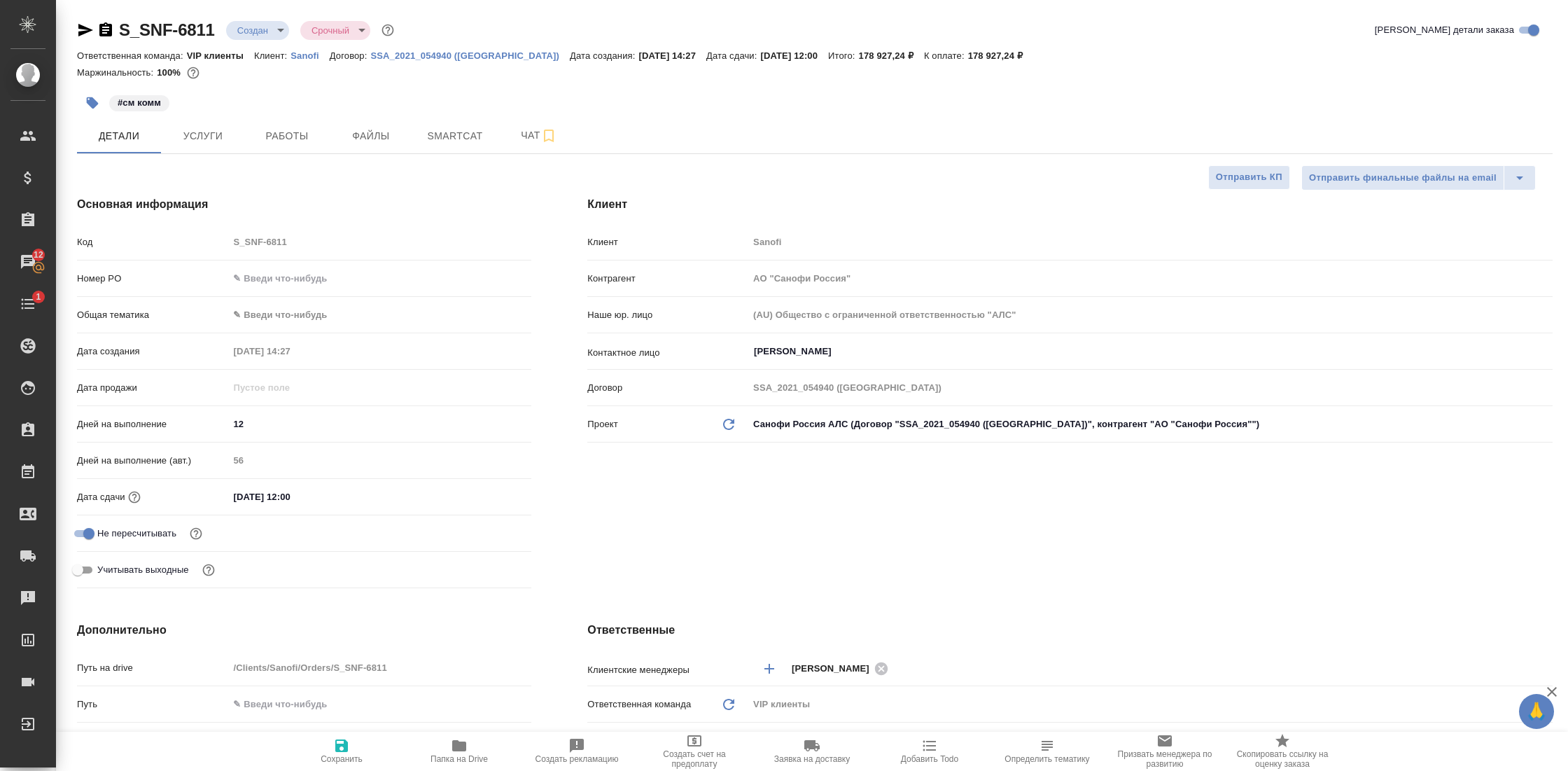
type textarea "x"
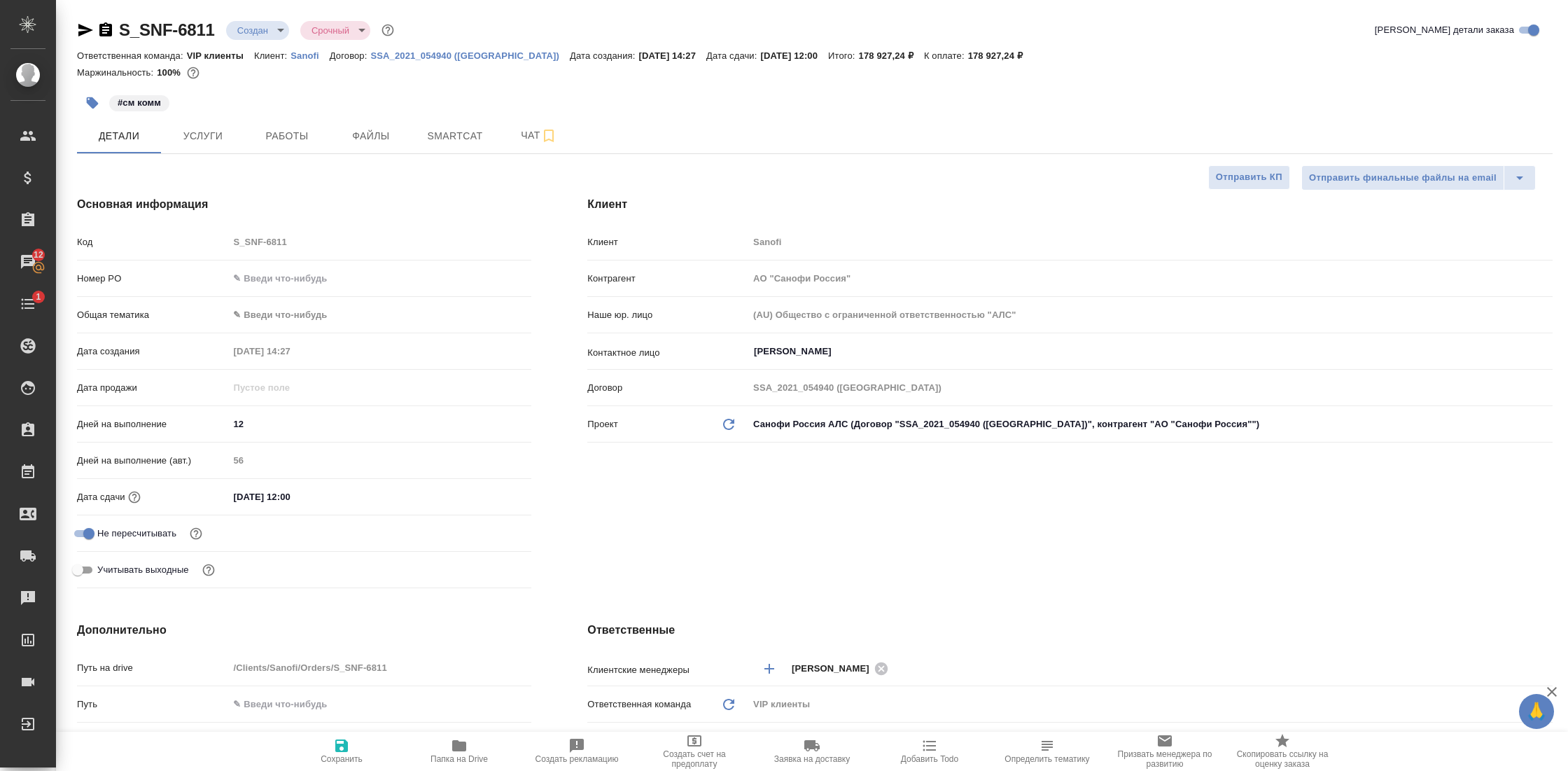
type textarea "x"
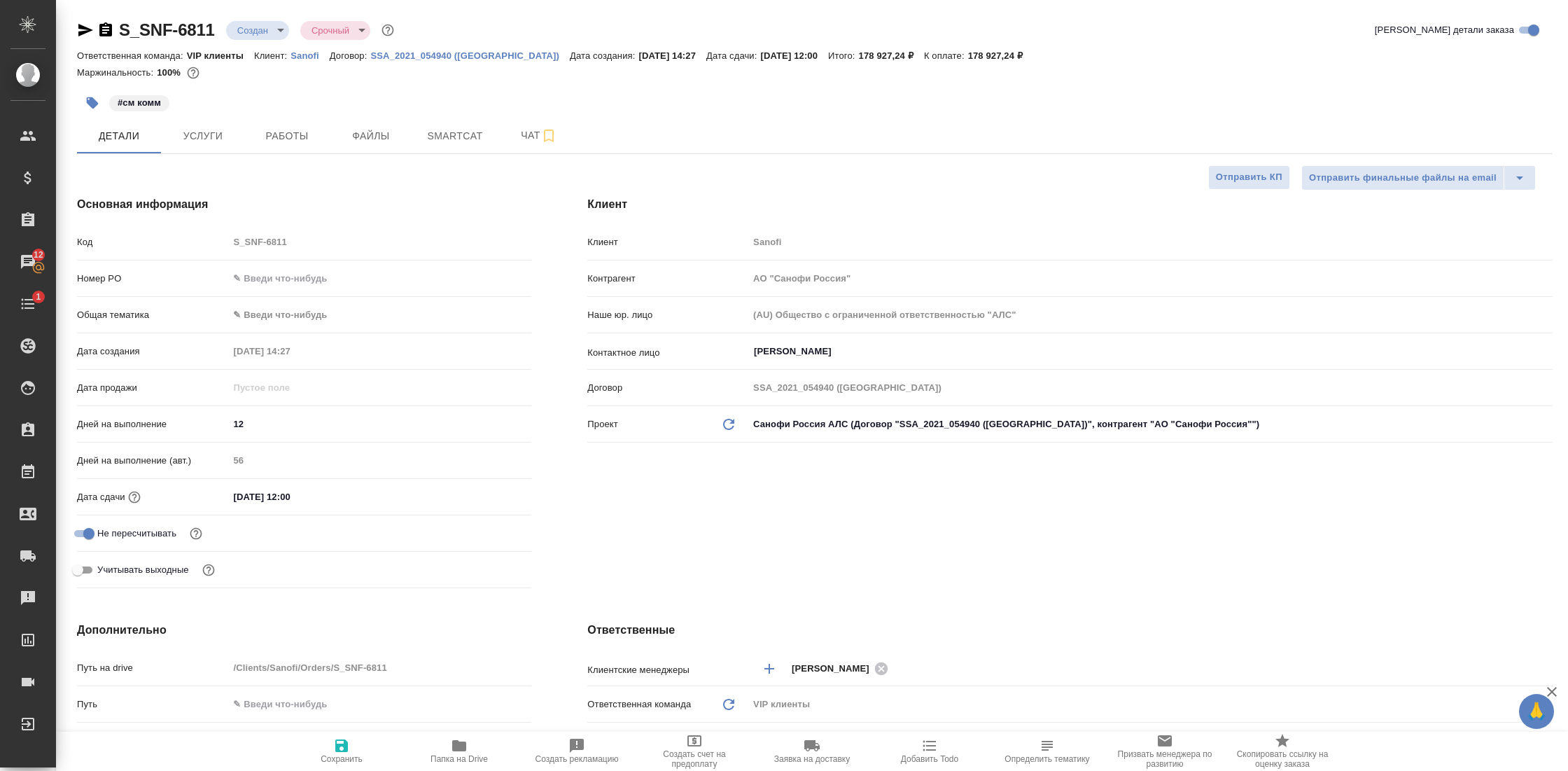
type textarea "x"
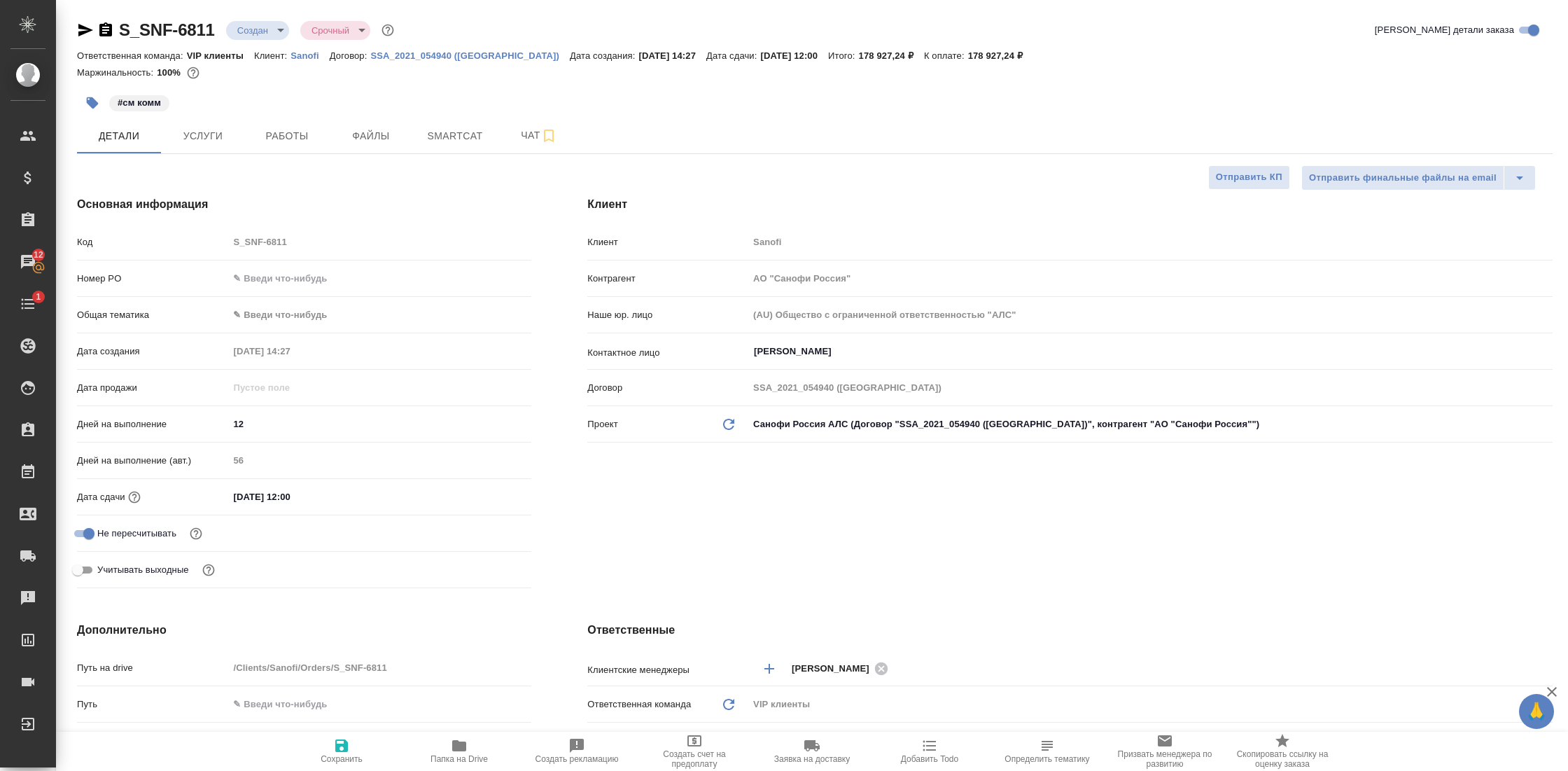
type textarea "x"
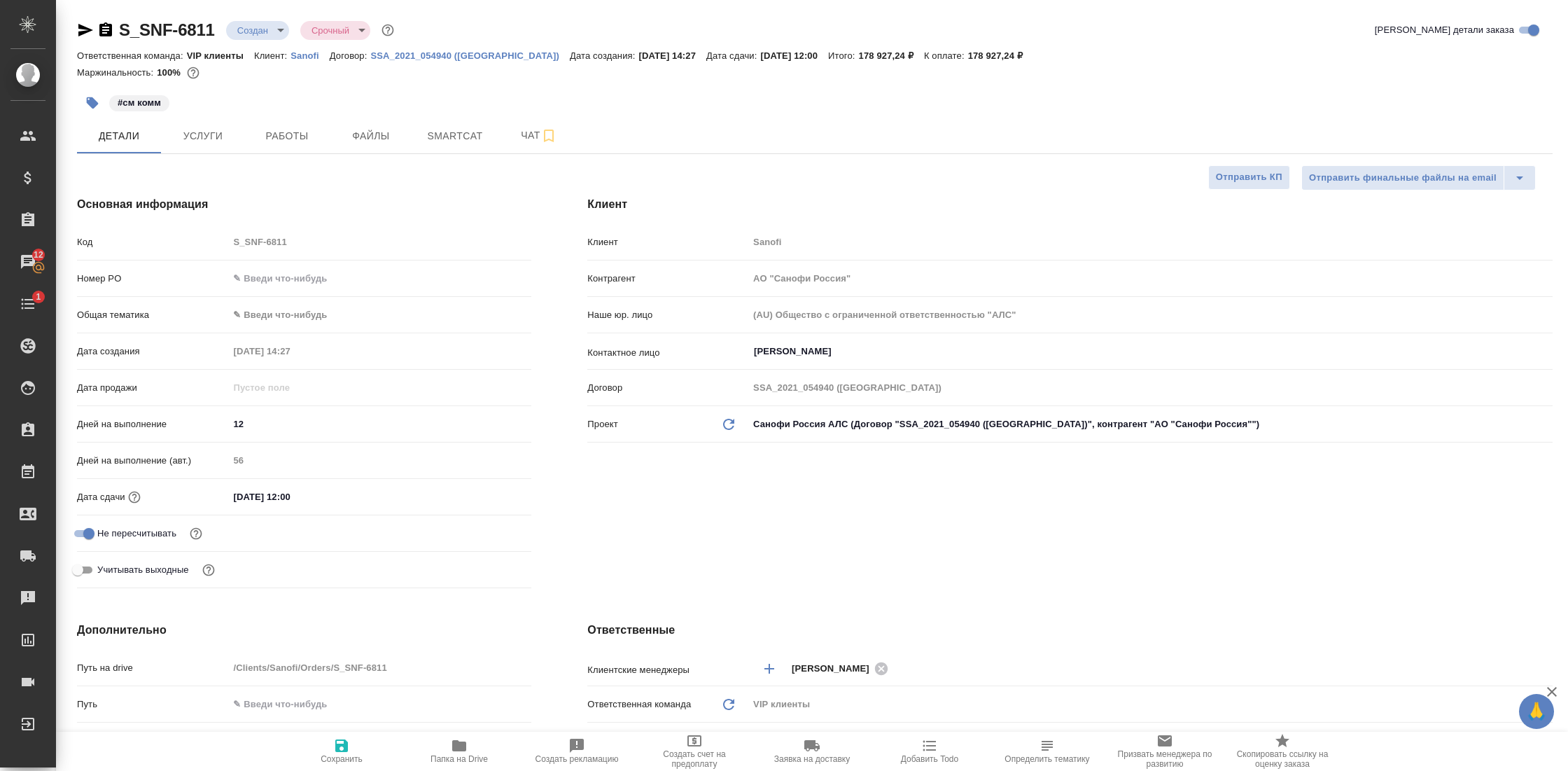
type textarea "x"
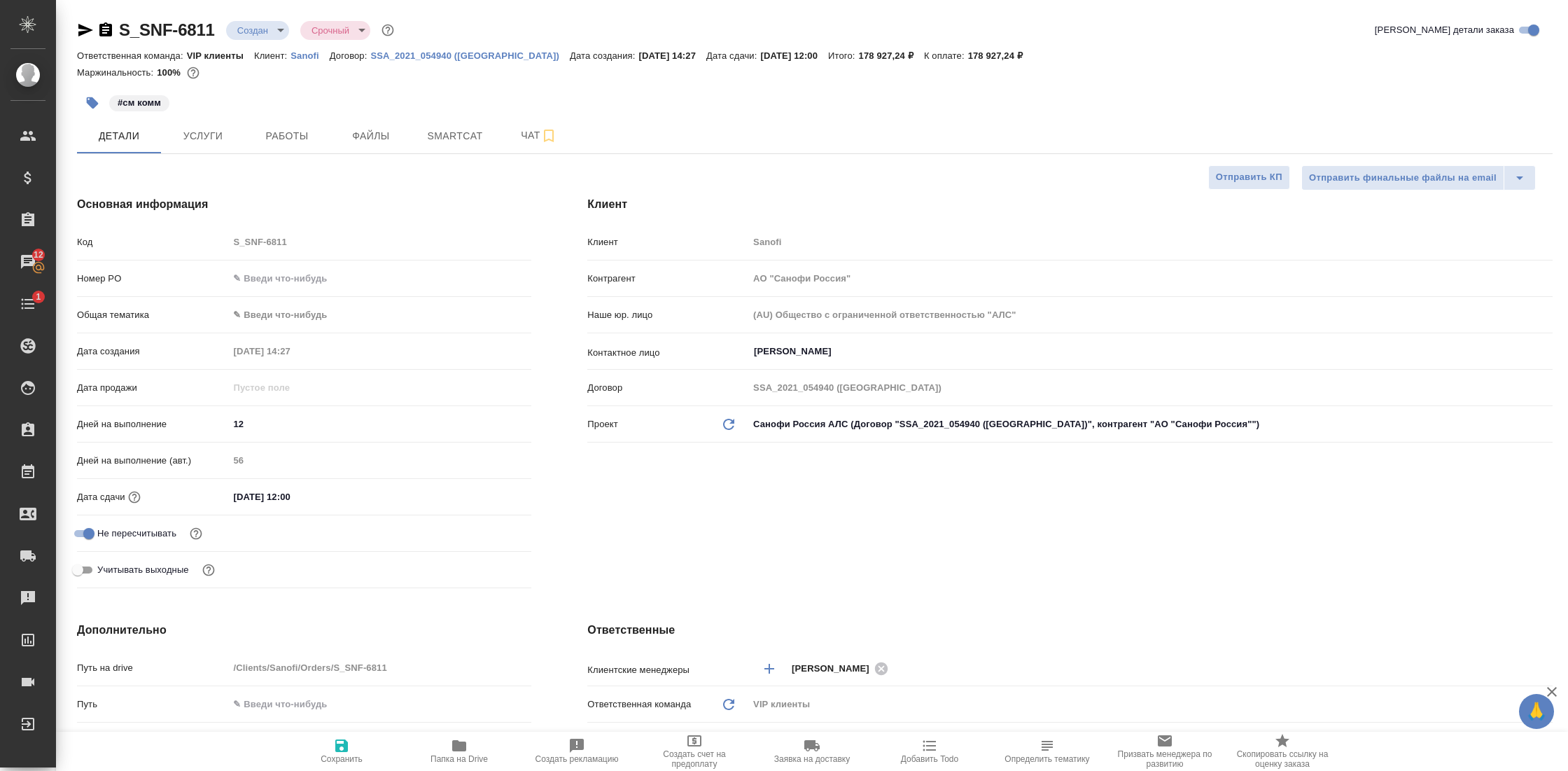
type textarea "x"
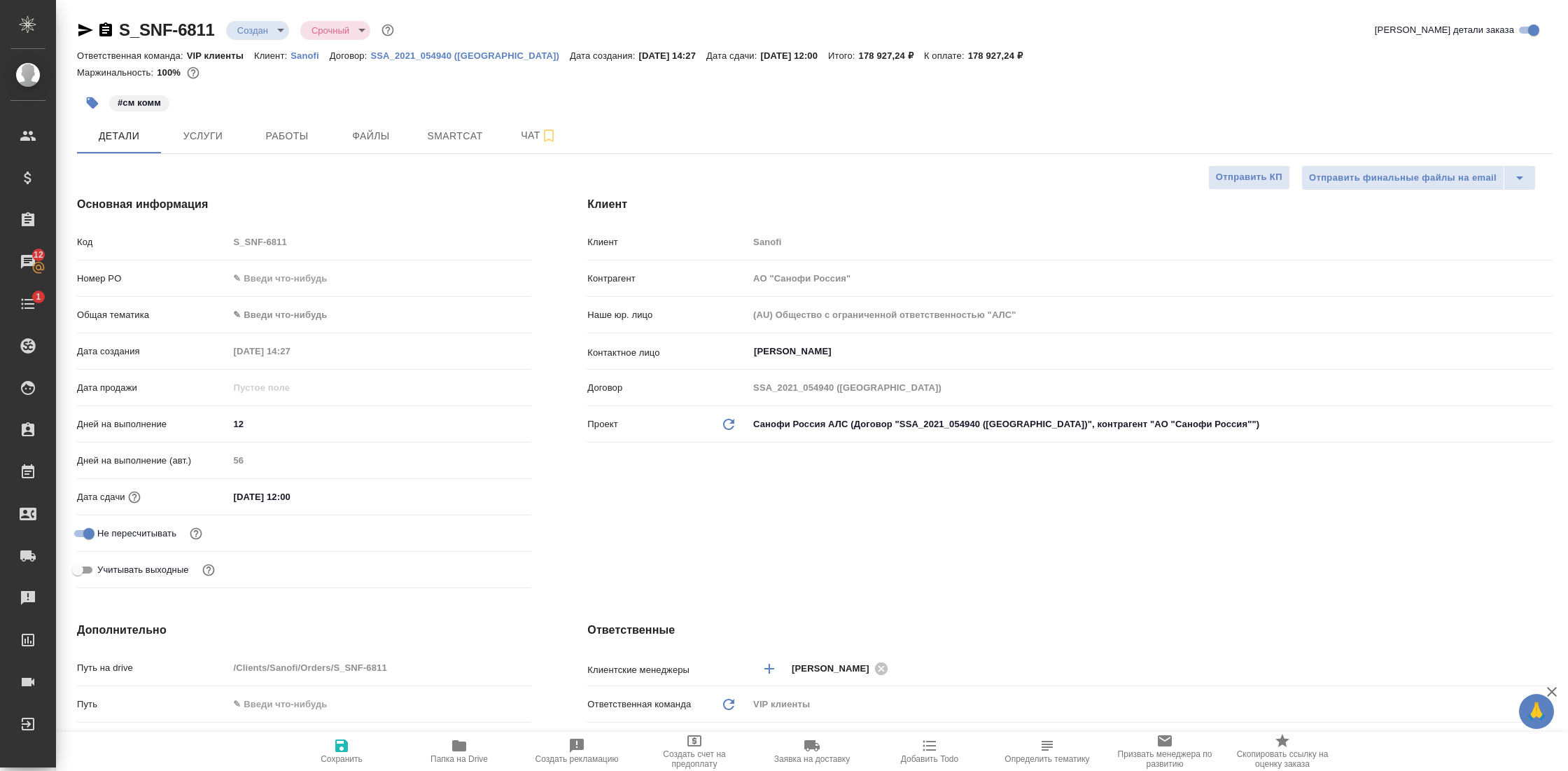
type textarea "x"
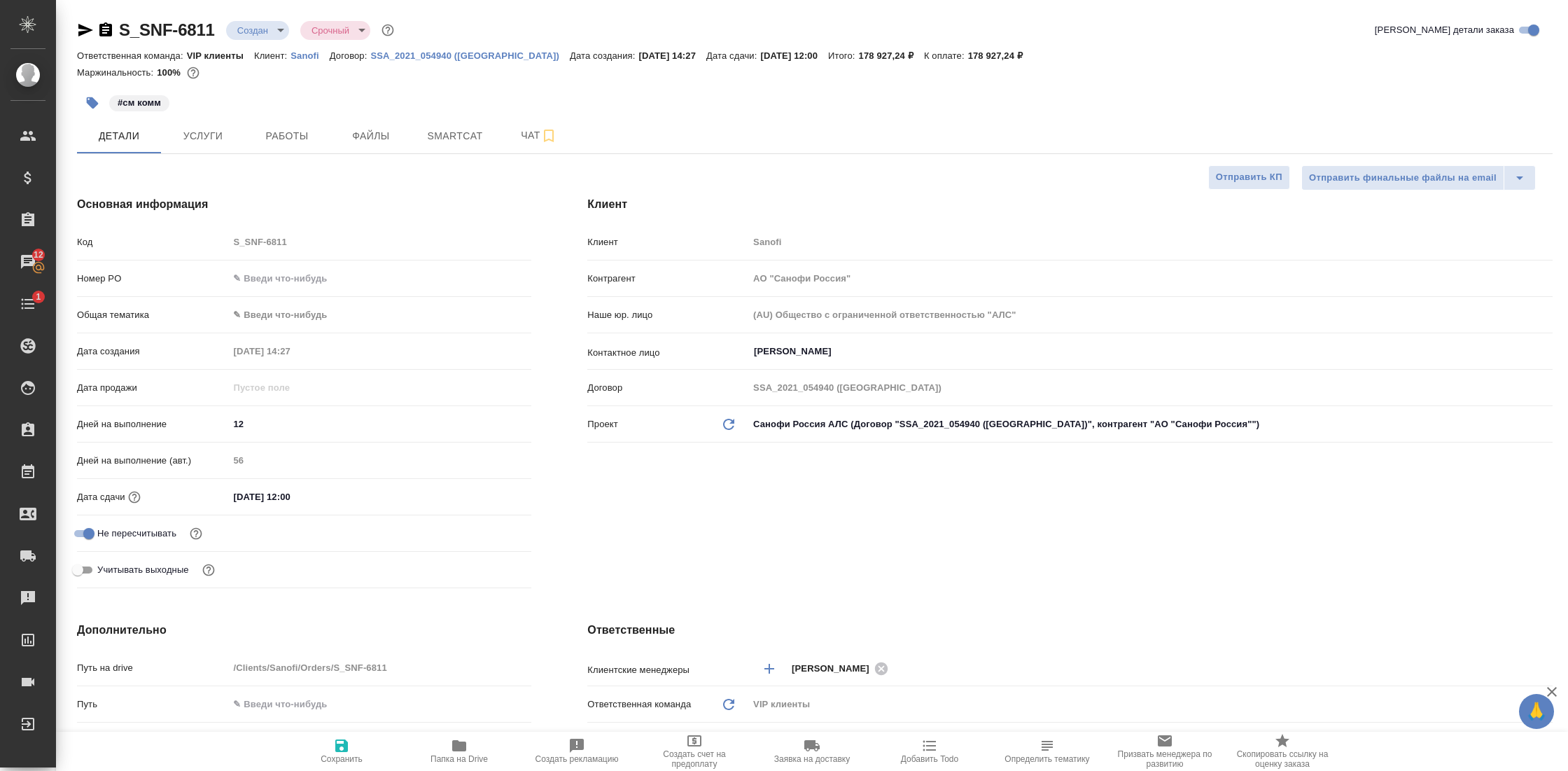
type textarea "x"
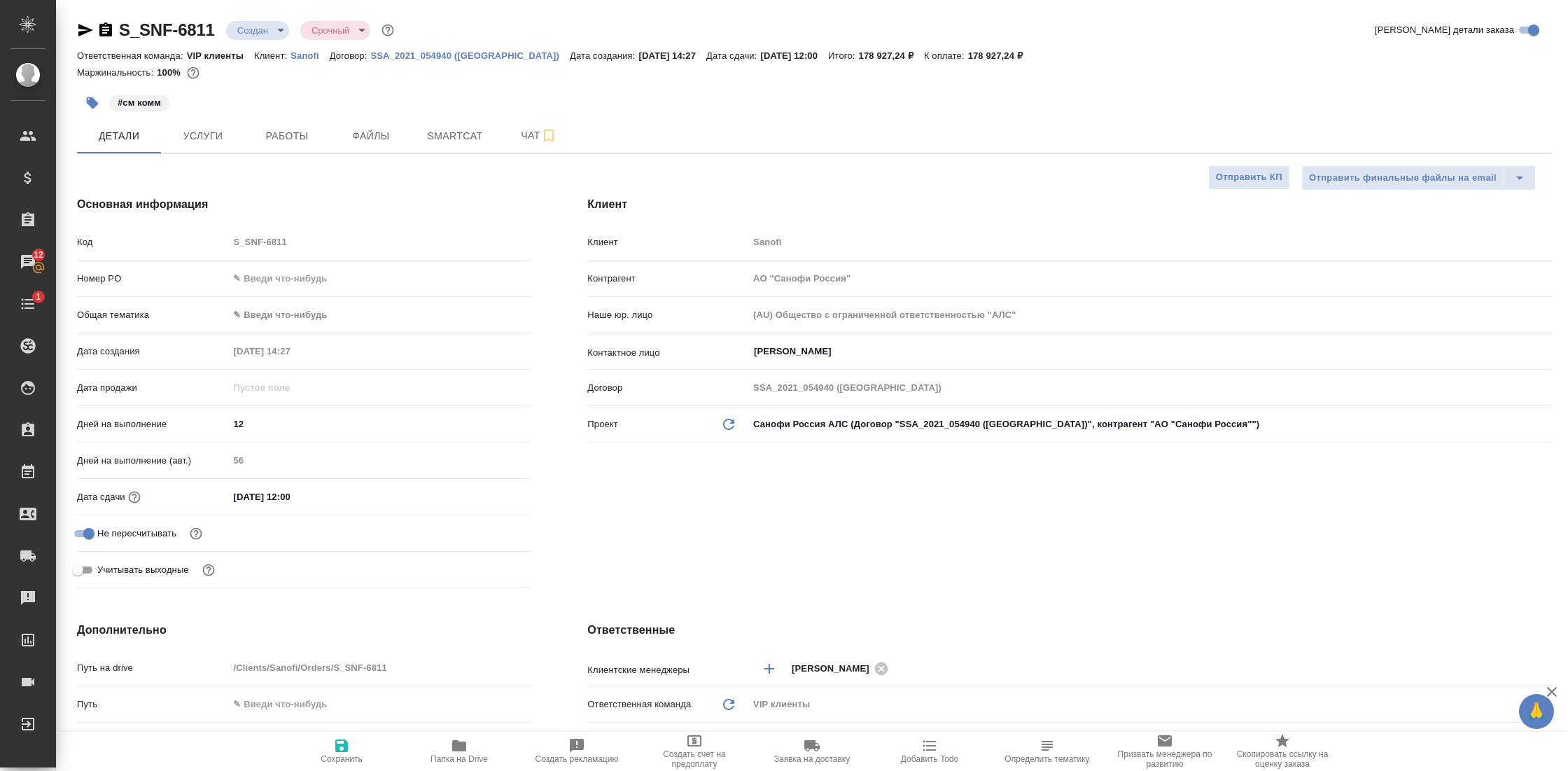
type textarea "x"
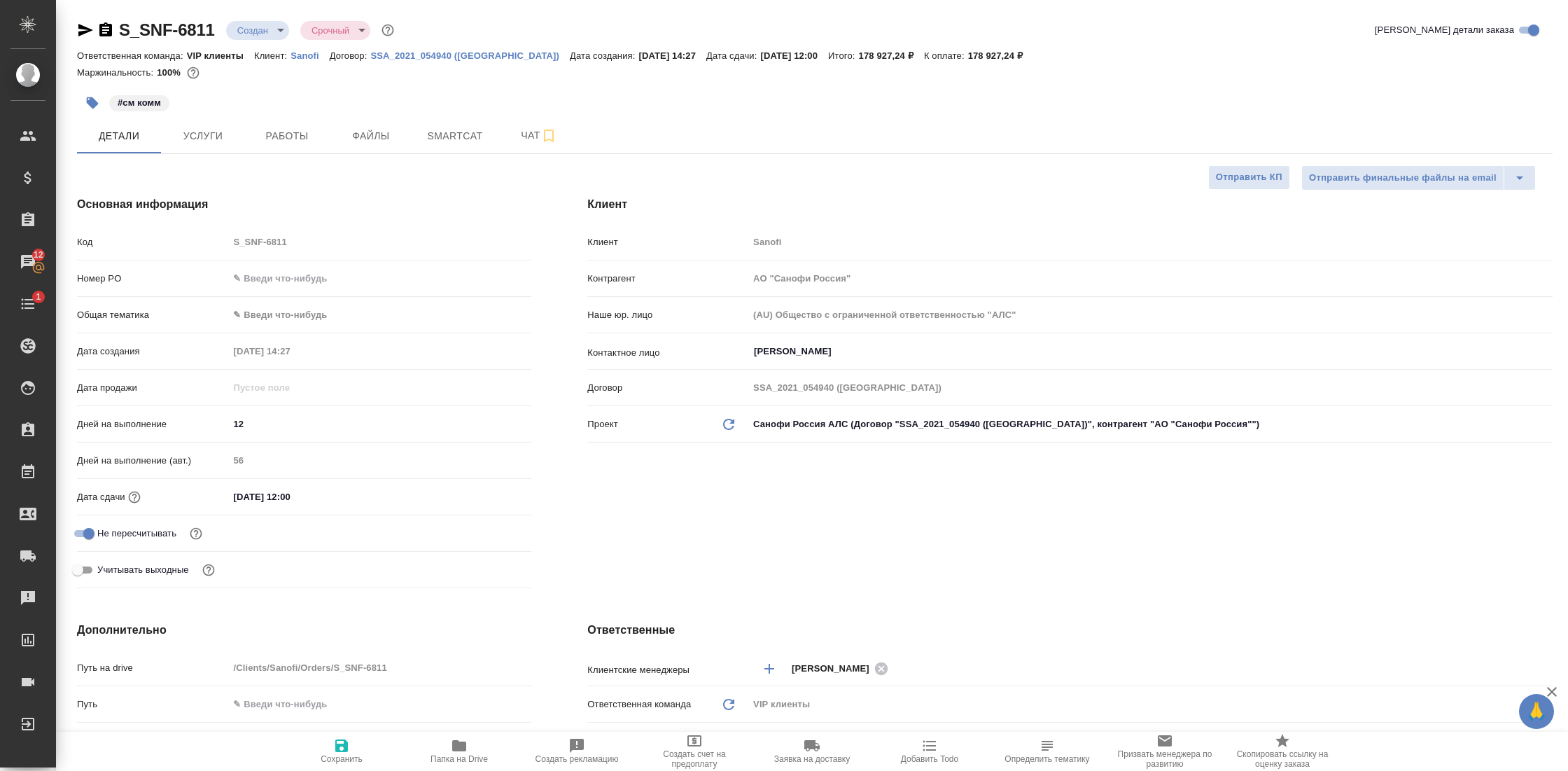
type textarea "x"
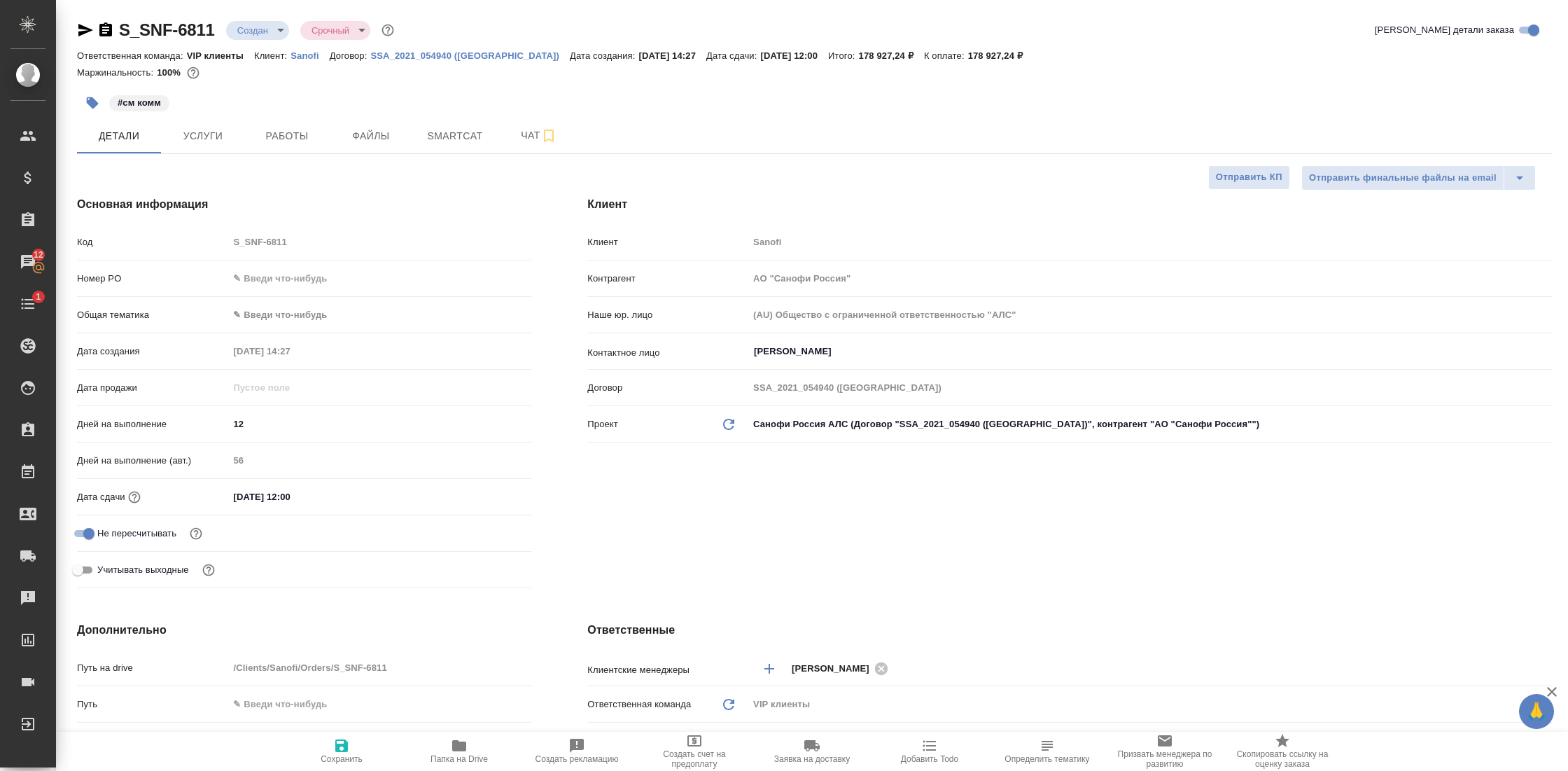
type textarea "x"
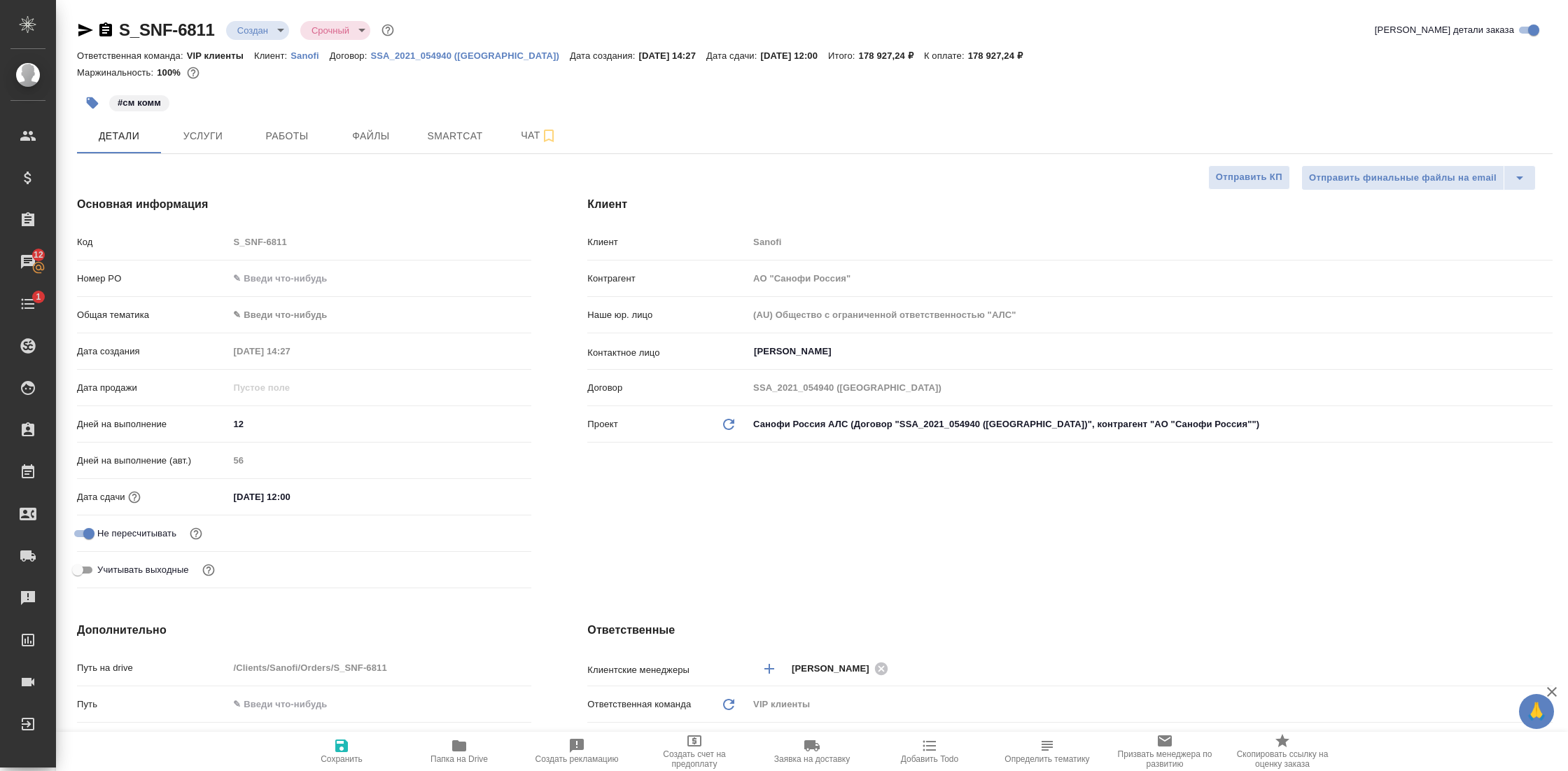
type textarea "x"
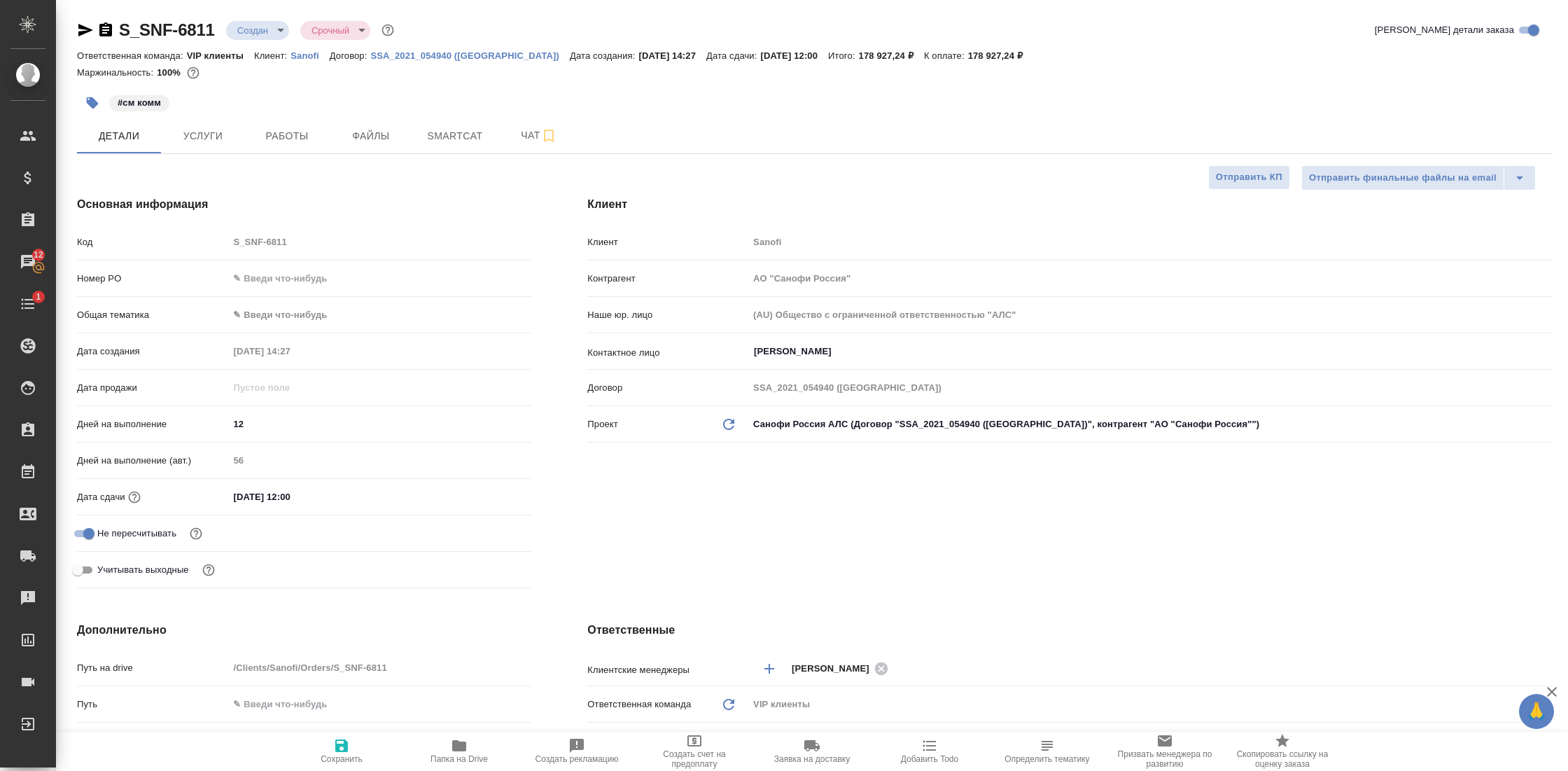
type textarea "x"
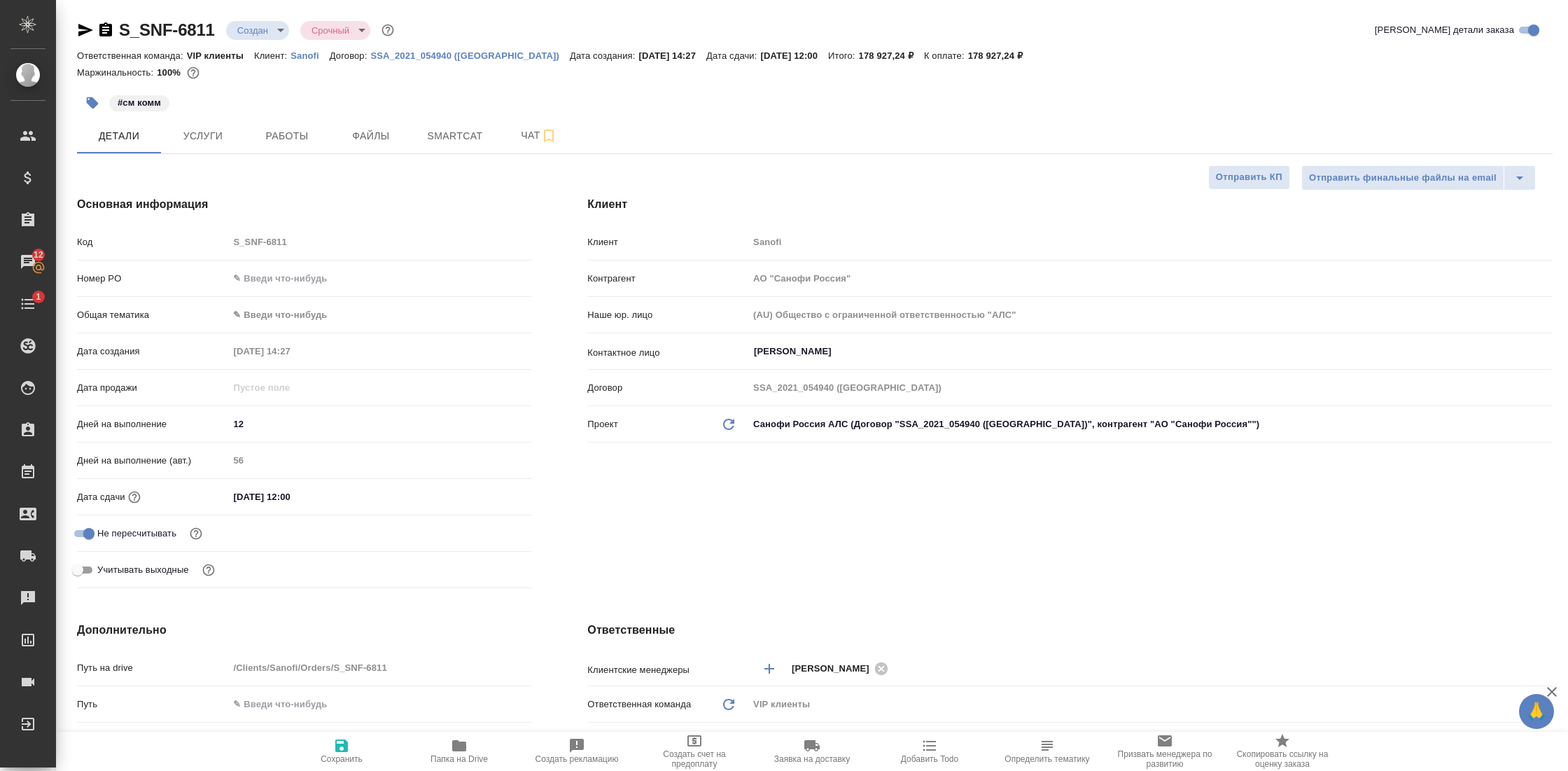
type textarea "x"
